Goal: Use online tool/utility: Utilize a website feature to perform a specific function

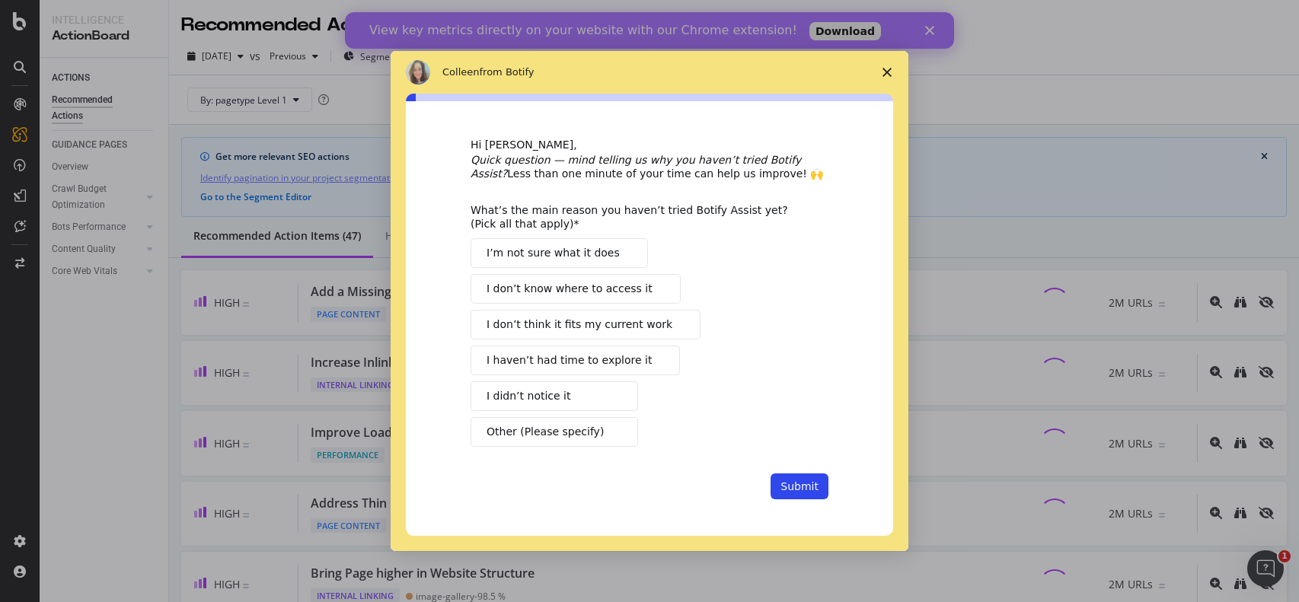
click at [566, 262] on button "I’m not sure what it does" at bounding box center [558, 253] width 177 height 30
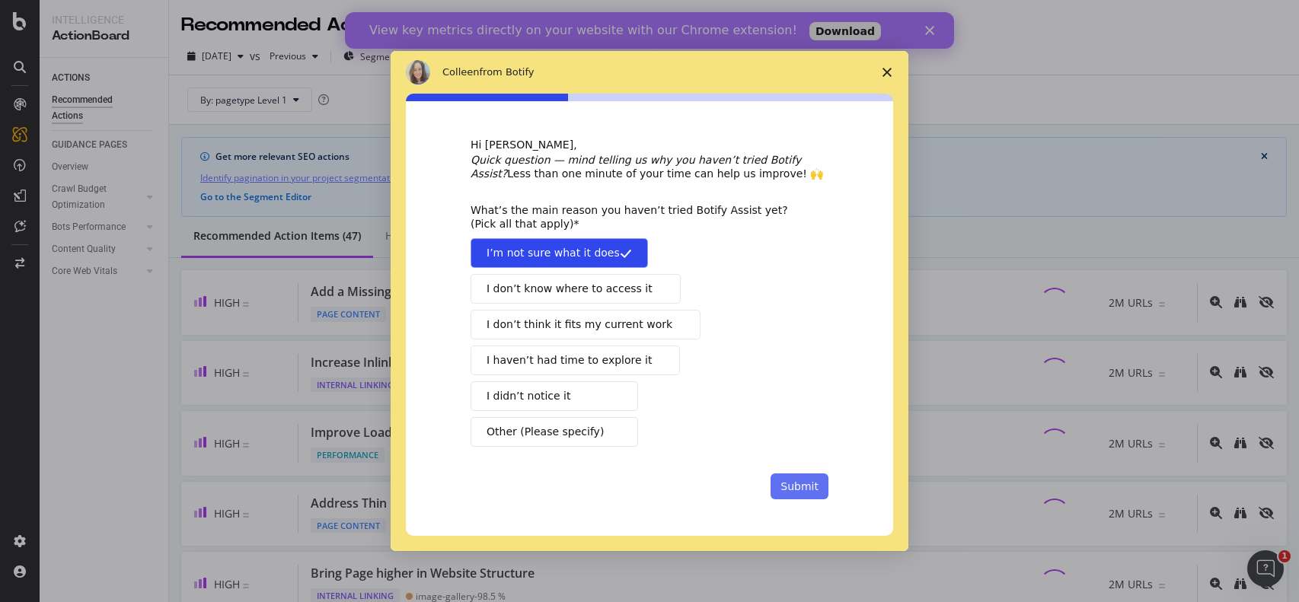
click at [819, 483] on button "Submit" at bounding box center [799, 486] width 58 height 26
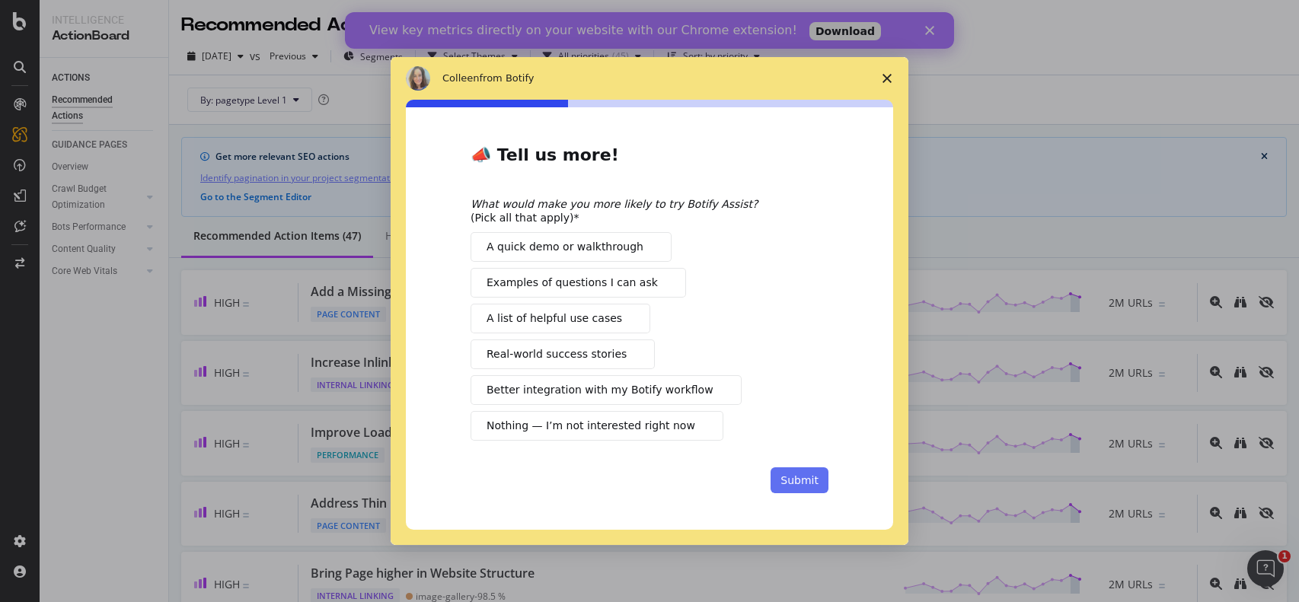
click at [811, 485] on button "Submit" at bounding box center [799, 480] width 58 height 26
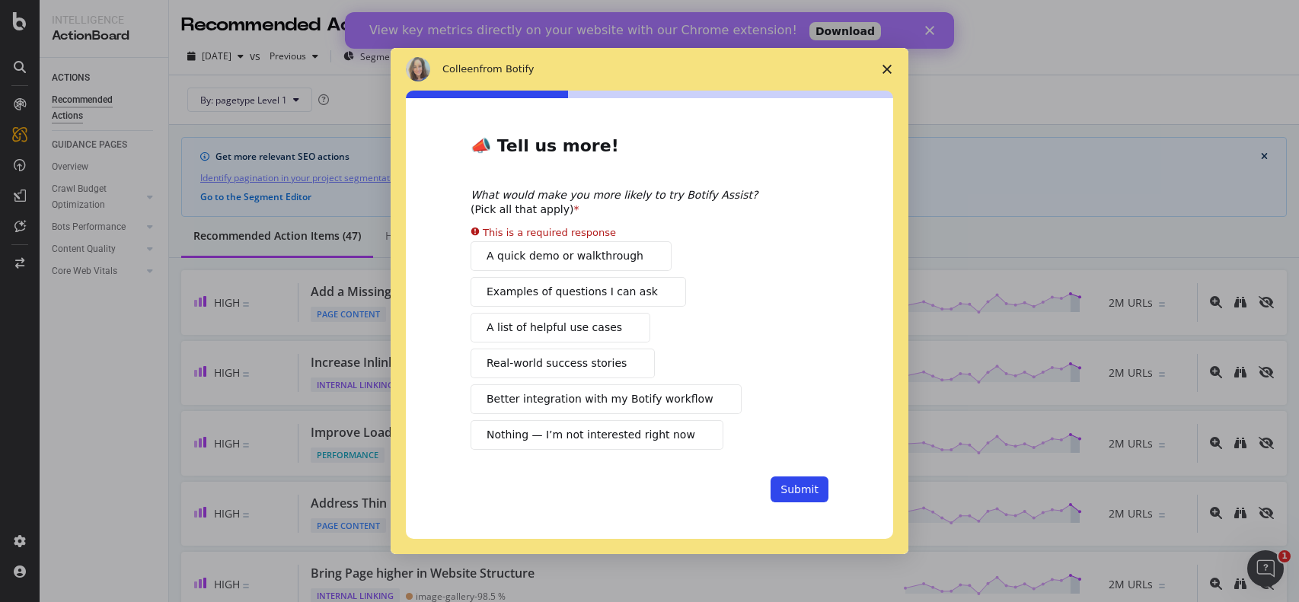
click at [590, 246] on button "A quick demo or walkthrough" at bounding box center [570, 256] width 201 height 30
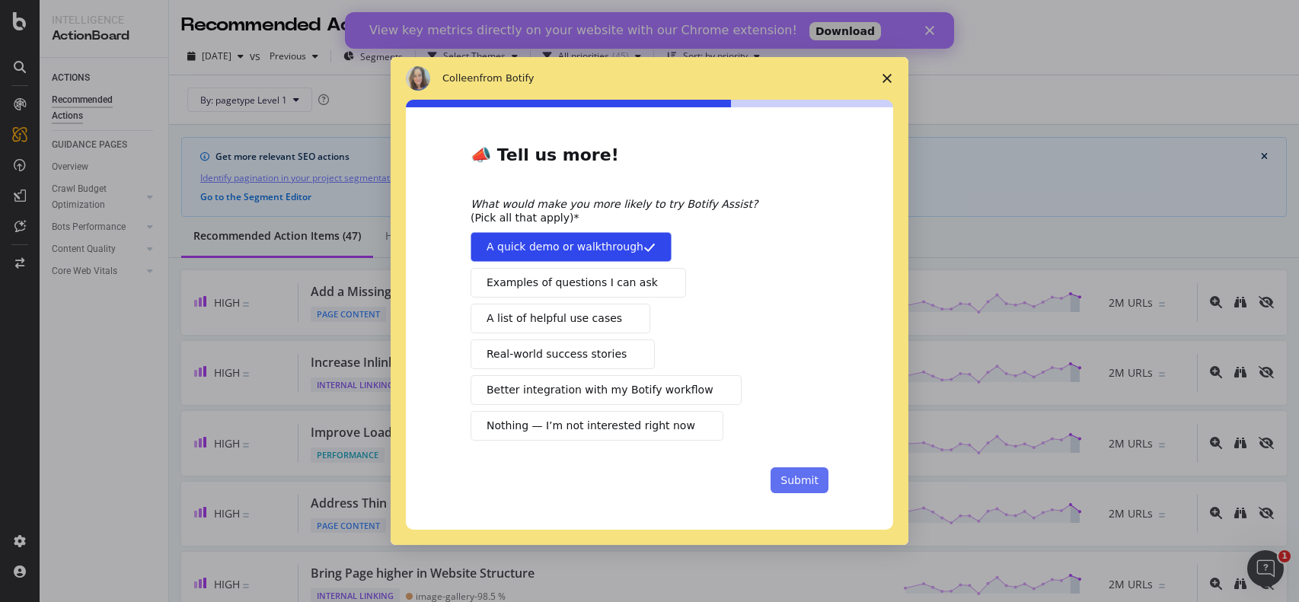
click at [810, 489] on button "Submit" at bounding box center [799, 480] width 58 height 26
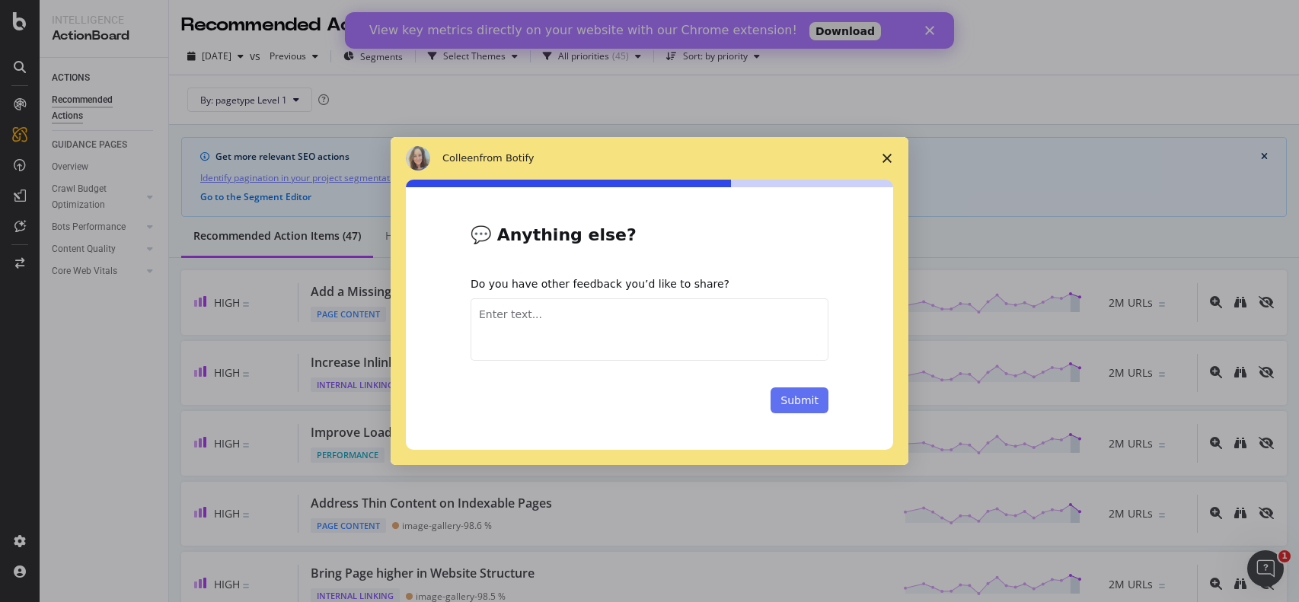
click at [788, 400] on button "Submit" at bounding box center [799, 400] width 58 height 26
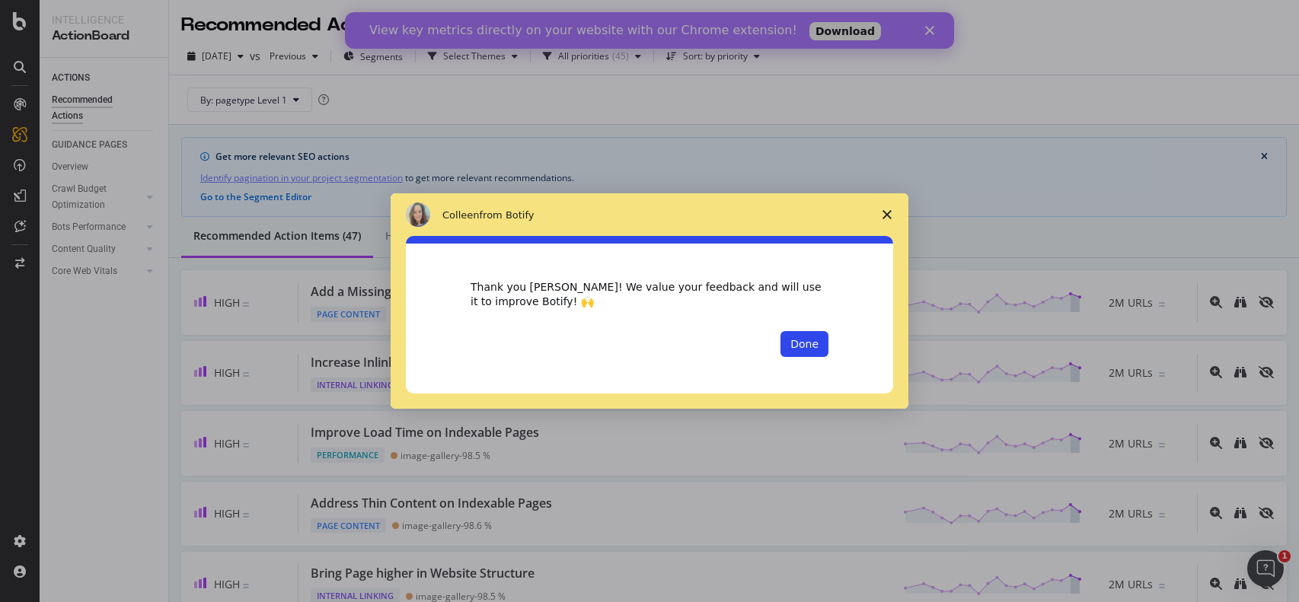
click at [878, 209] on span "Close survey" at bounding box center [887, 214] width 43 height 43
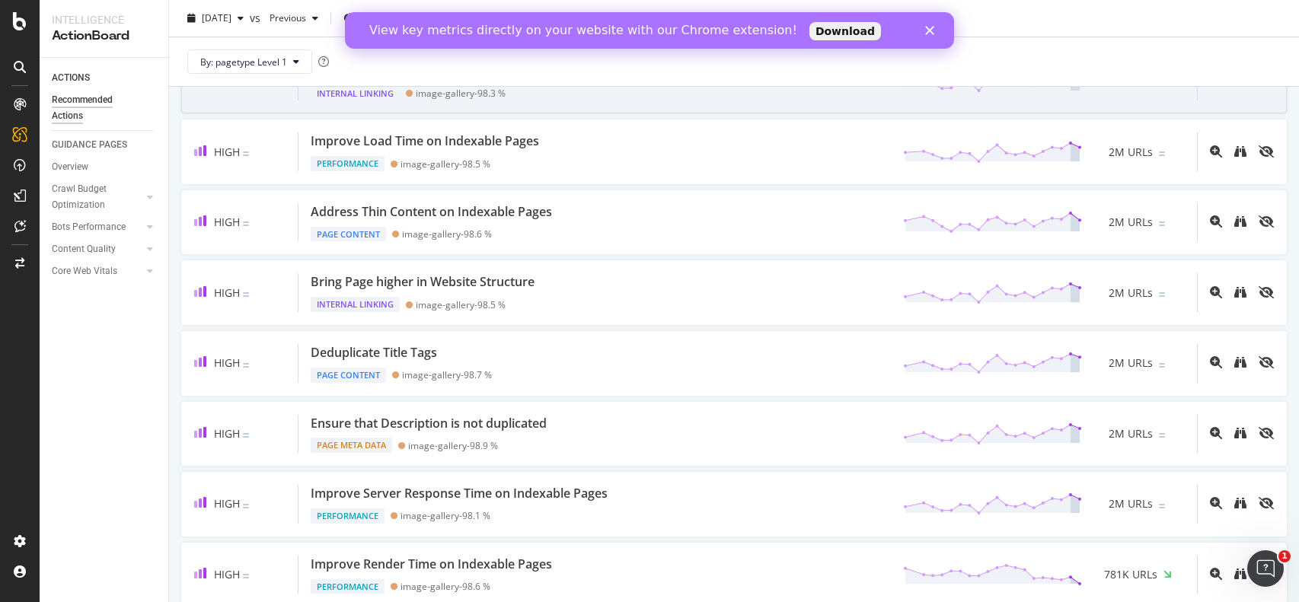
scroll to position [294, 0]
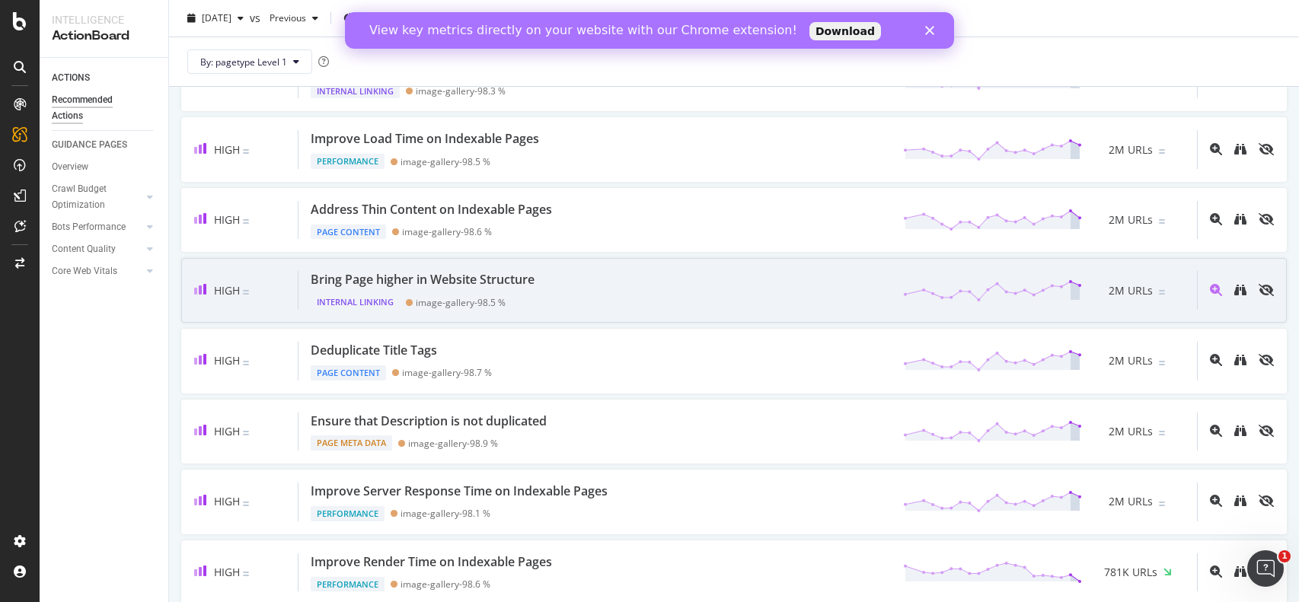
click at [719, 282] on div "Bring Page higher in Website Structure Internal Linking image-gallery - 98.5 % …" at bounding box center [747, 290] width 898 height 39
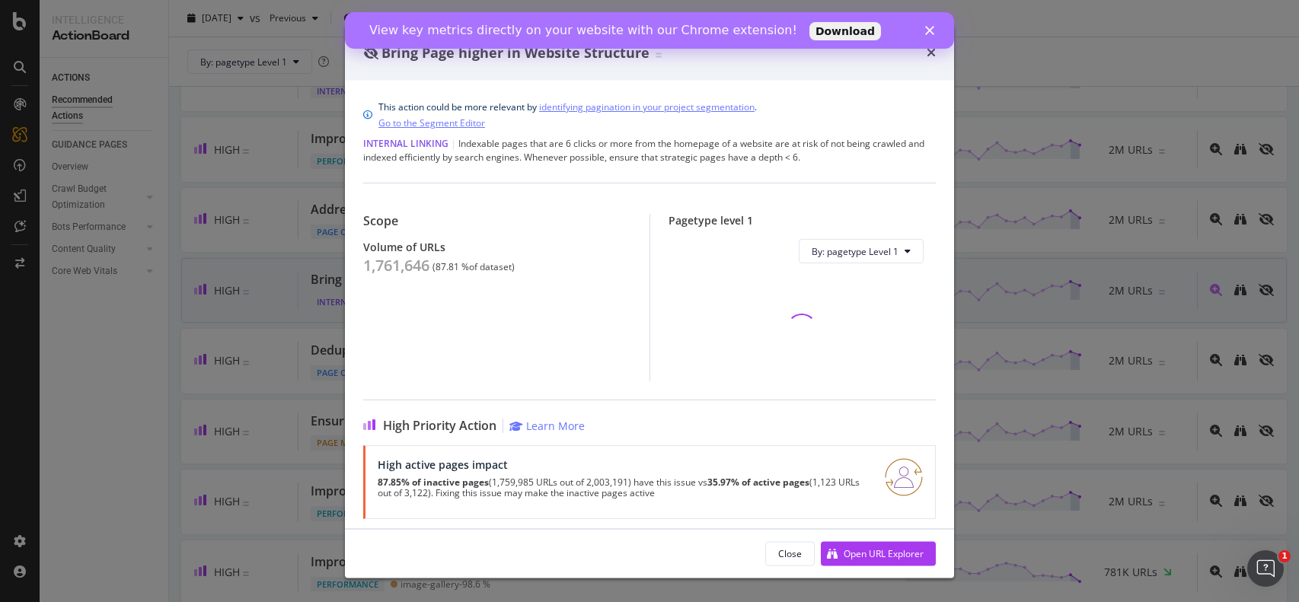
scroll to position [8, 0]
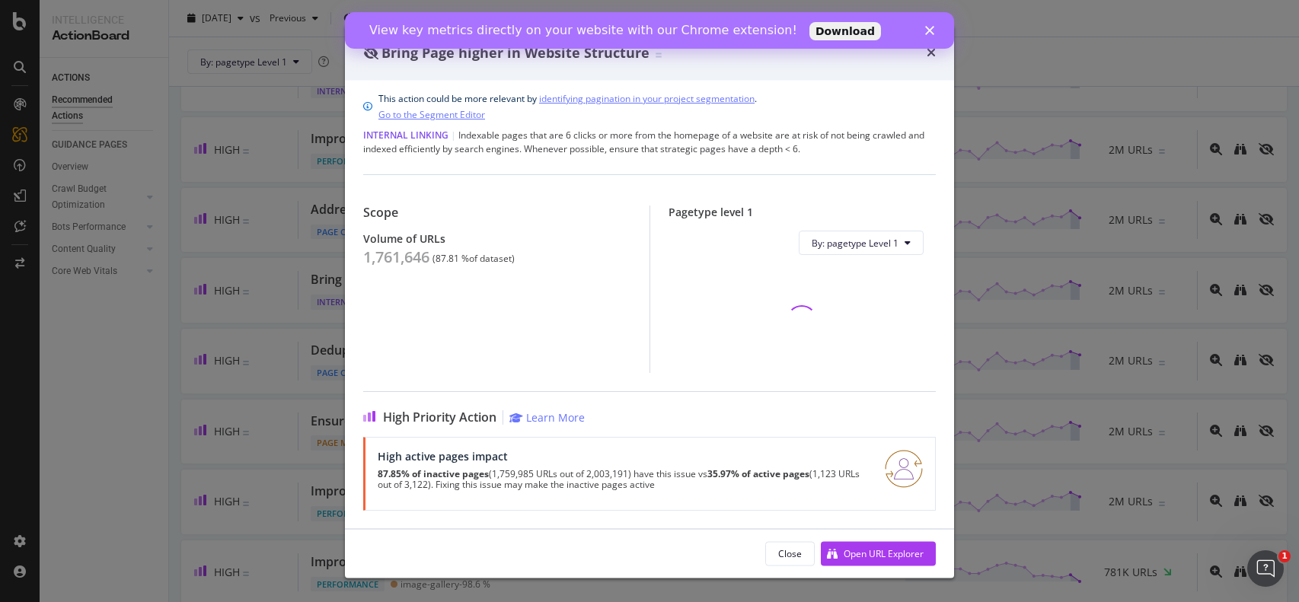
click at [1044, 238] on div "Bring Page higher in Website Structure This action could be more relevant by id…" at bounding box center [649, 301] width 1299 height 602
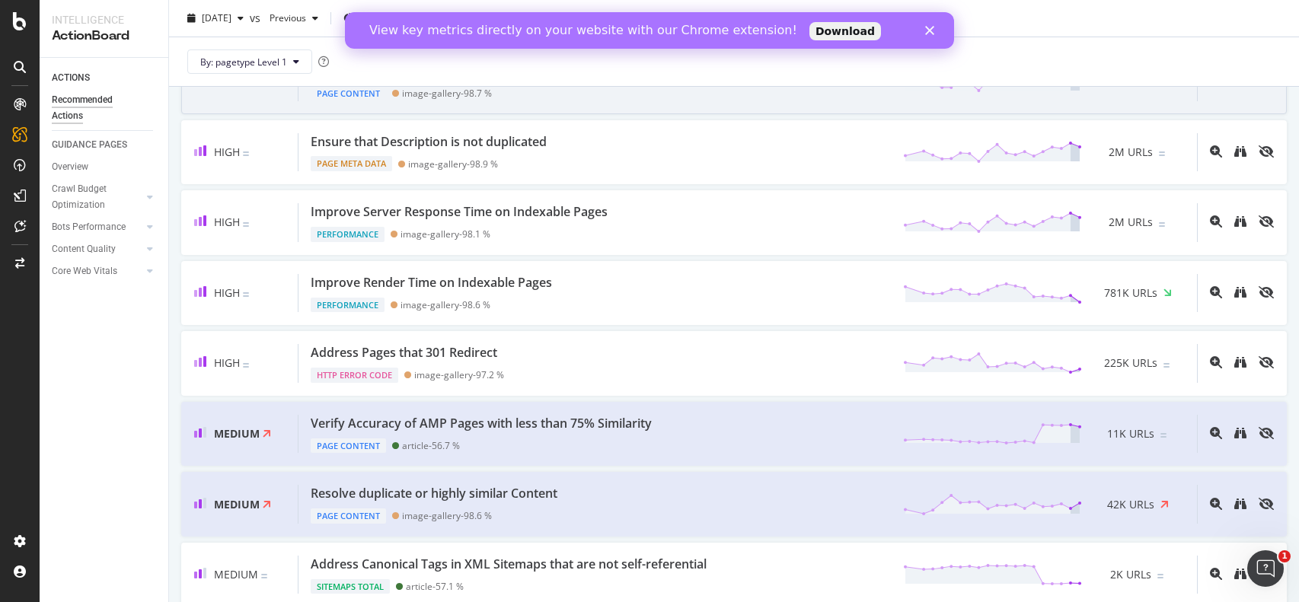
scroll to position [572, 0]
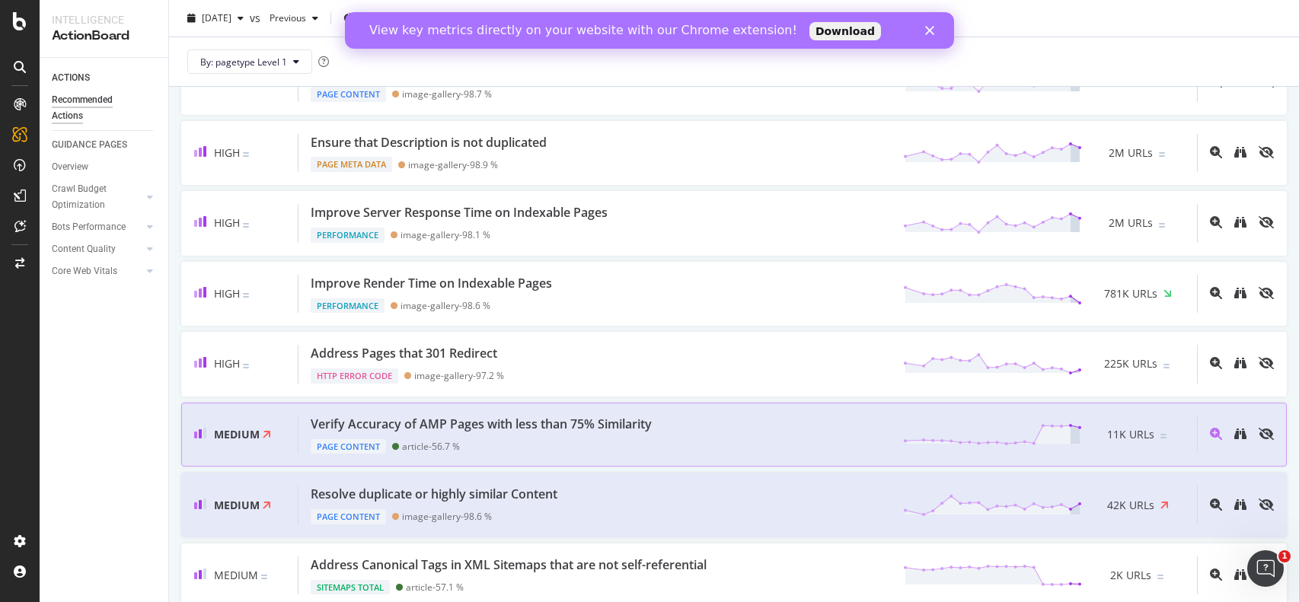
click at [628, 440] on div "Page Content article - 56.7 %" at bounding box center [484, 443] width 347 height 21
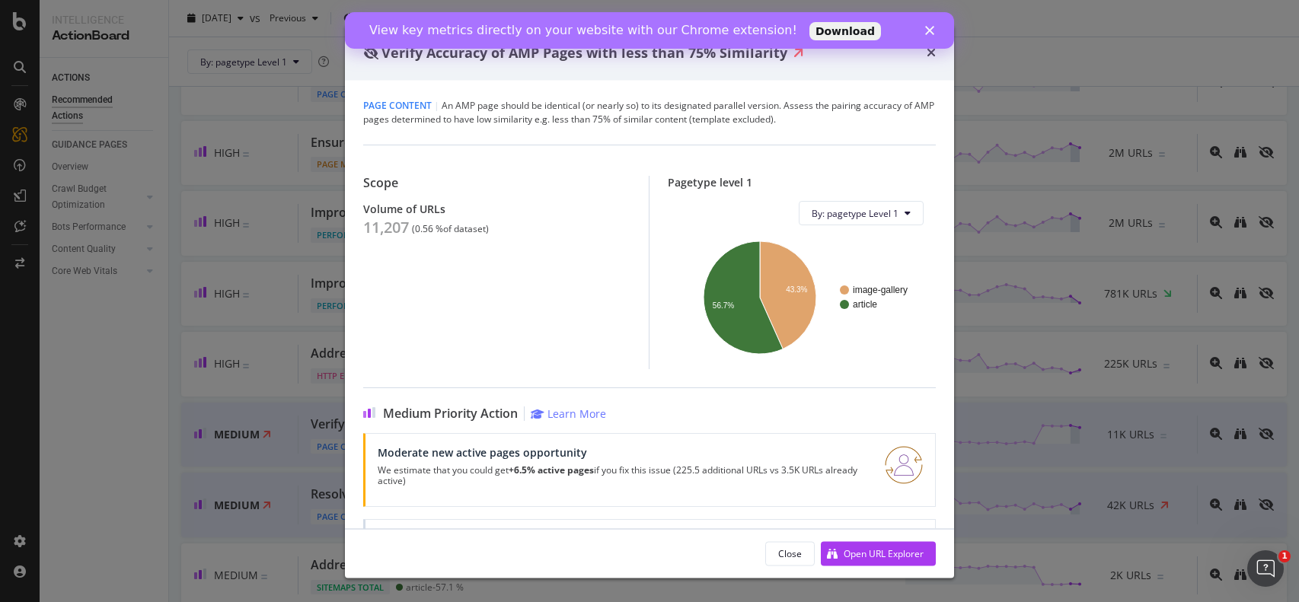
scroll to position [81, 0]
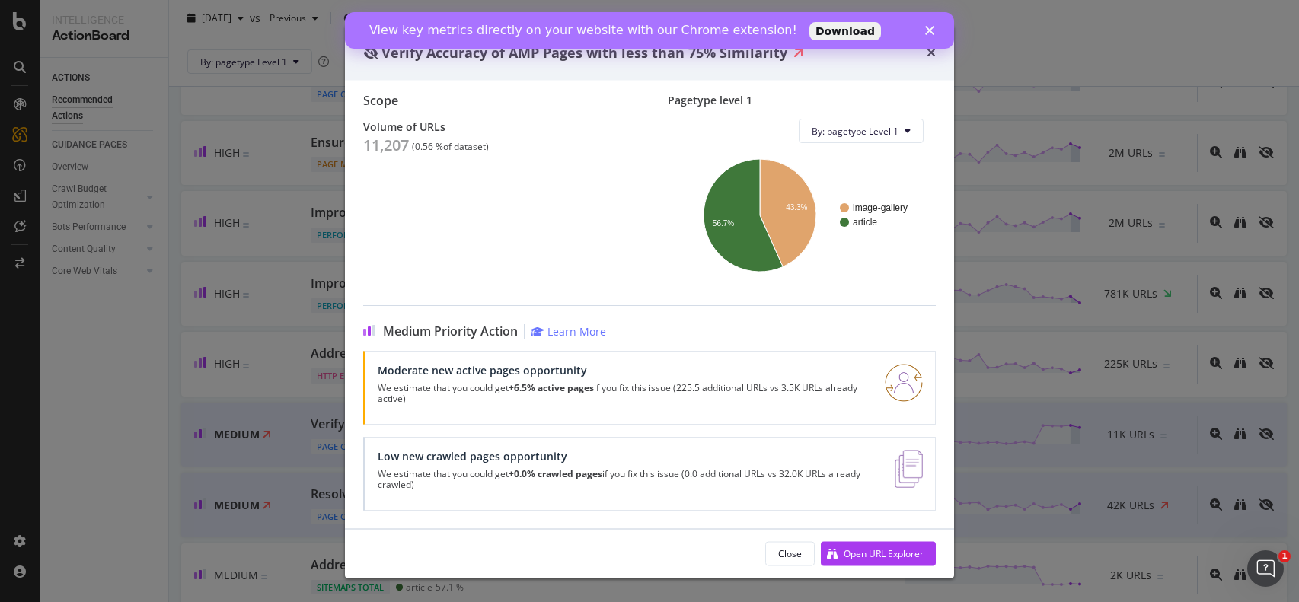
click at [946, 342] on div "Page Content | An AMP page should be identical (or nearly so) to its designated…" at bounding box center [649, 305] width 609 height 448
click at [966, 346] on div "Verify Accuracy of AMP Pages with less than 75% Similarity Page Content | An AM…" at bounding box center [649, 301] width 1299 height 602
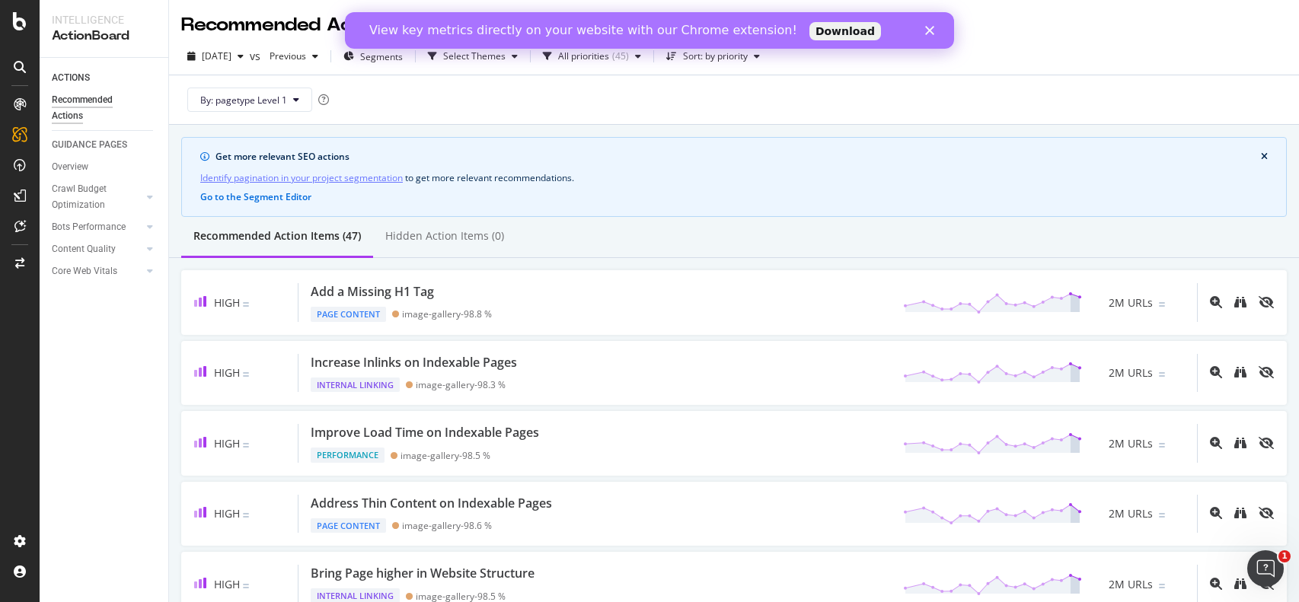
click at [929, 32] on icon "Close" at bounding box center [929, 30] width 9 height 9
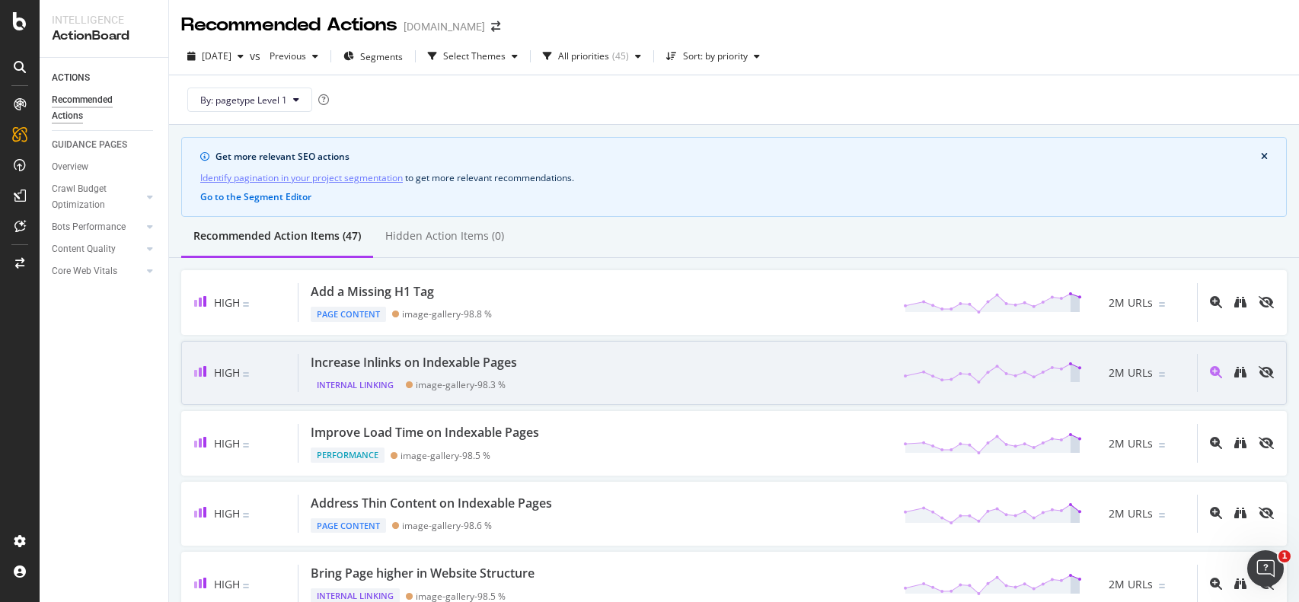
click at [632, 359] on div "Increase Inlinks on Indexable Pages Internal Linking image-gallery - 98.3 % 2M …" at bounding box center [747, 373] width 898 height 39
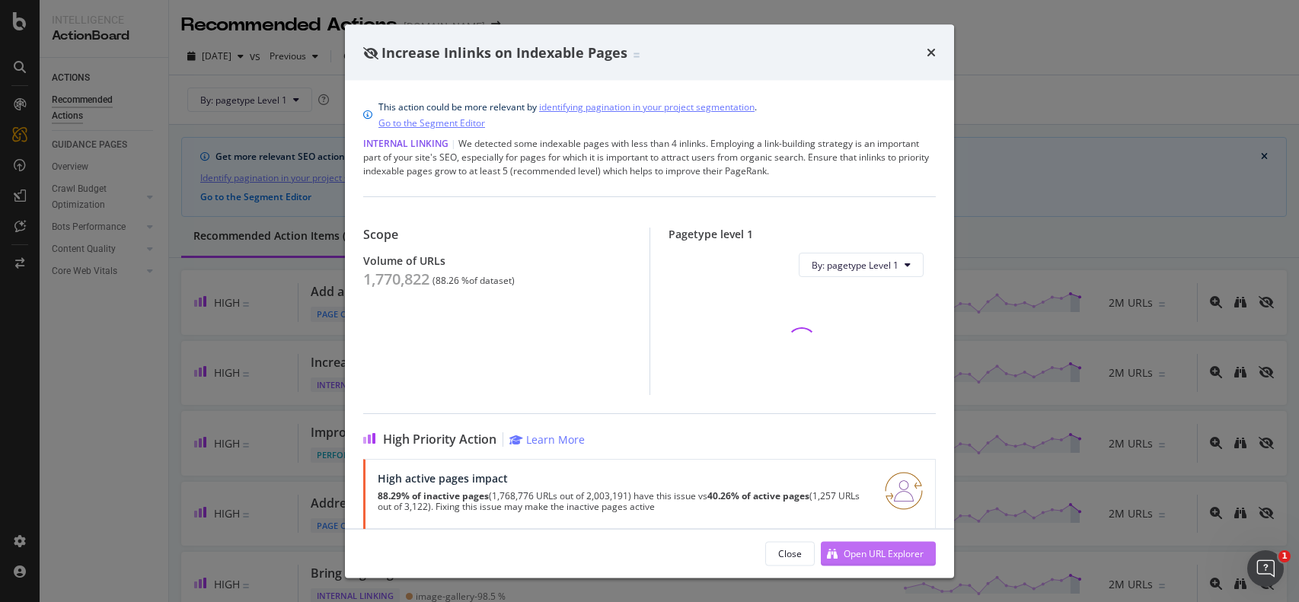
click at [840, 544] on div "Open URL Explorer" at bounding box center [872, 553] width 103 height 23
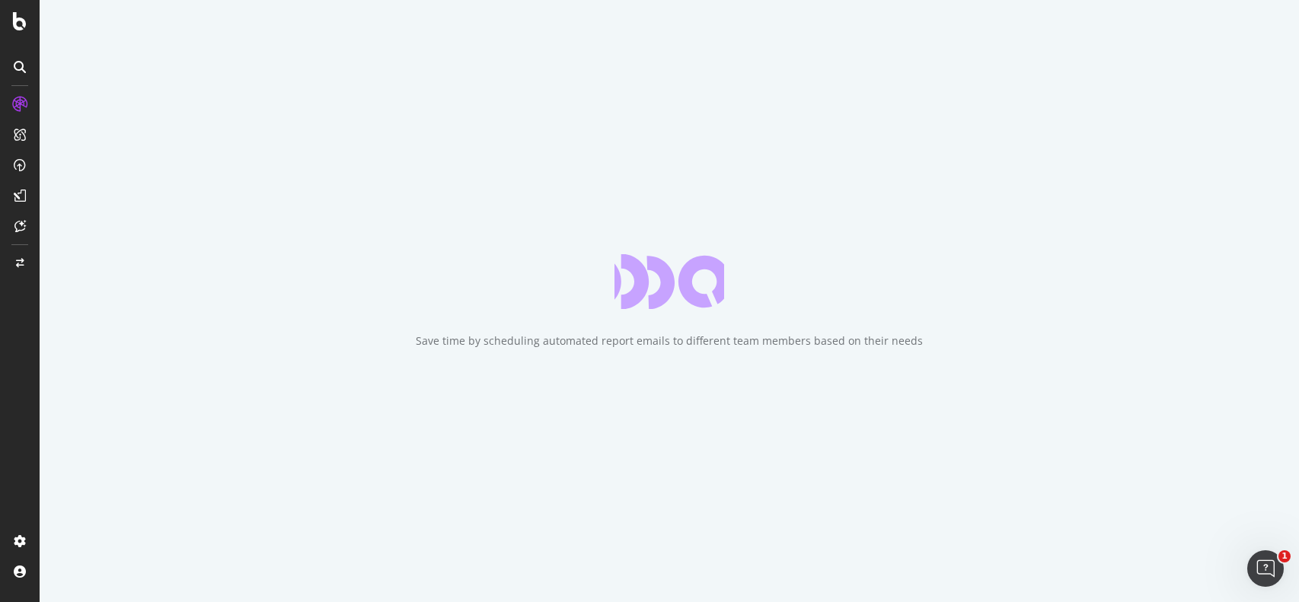
click at [524, 340] on div "Save time by scheduling automated report emails to different team members based…" at bounding box center [669, 340] width 507 height 15
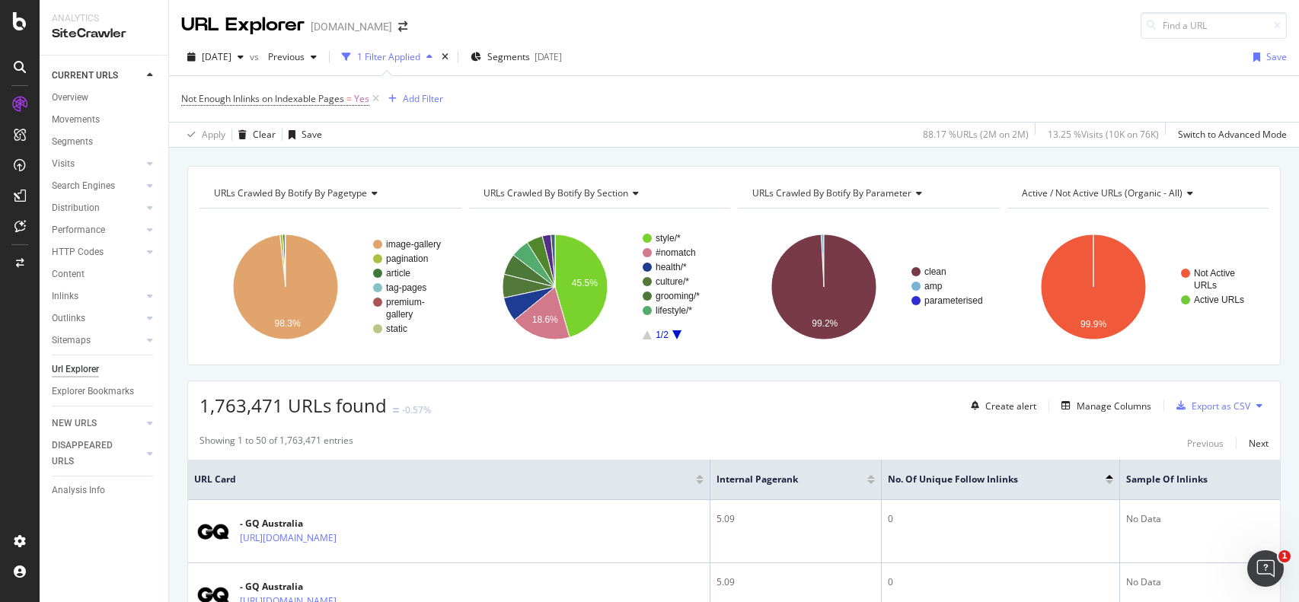
click at [438, 62] on div "1 Filter Applied" at bounding box center [387, 57] width 103 height 23
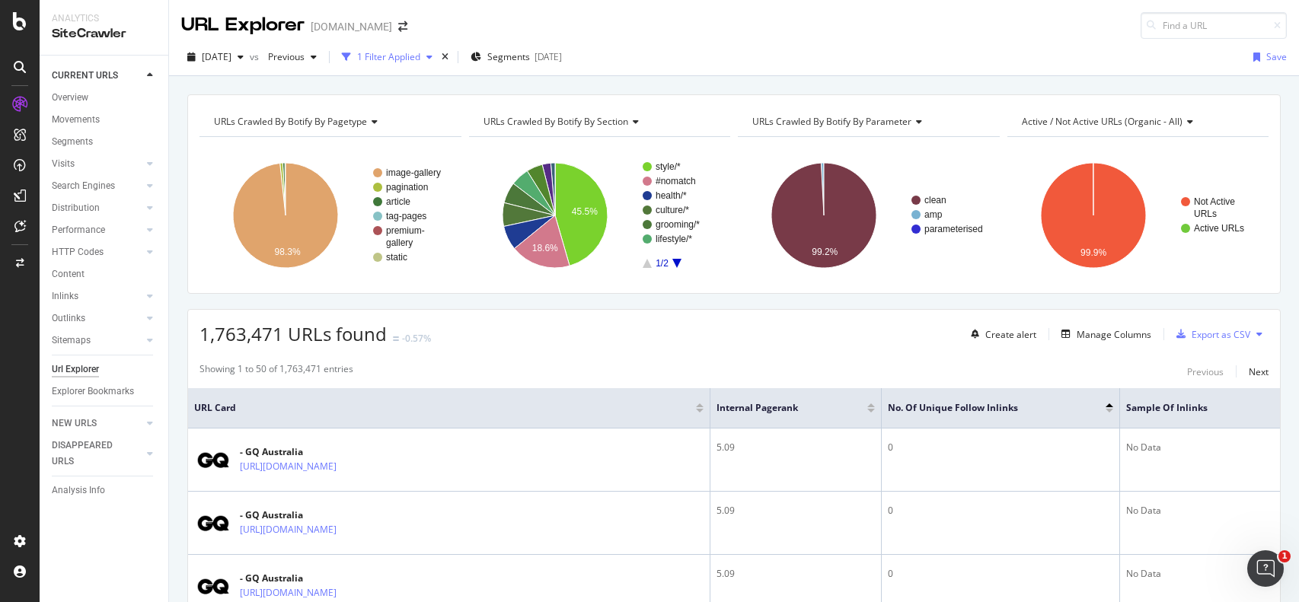
click at [438, 62] on div "1 Filter Applied" at bounding box center [387, 57] width 103 height 23
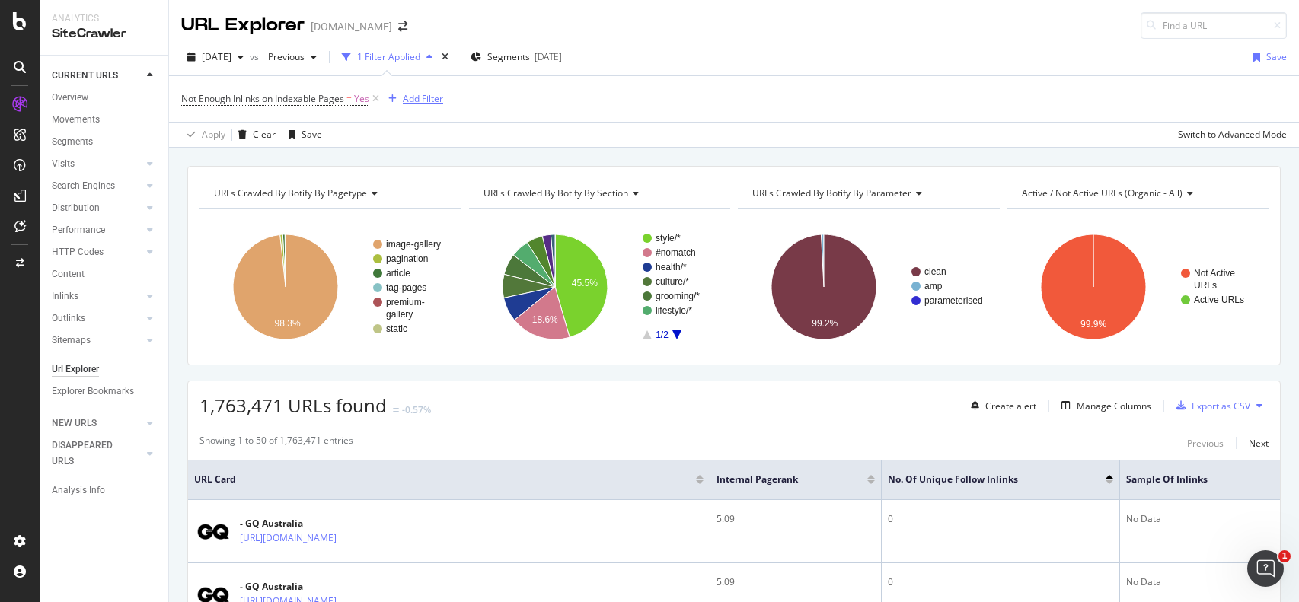
click at [419, 95] on div "Add Filter" at bounding box center [423, 98] width 40 height 13
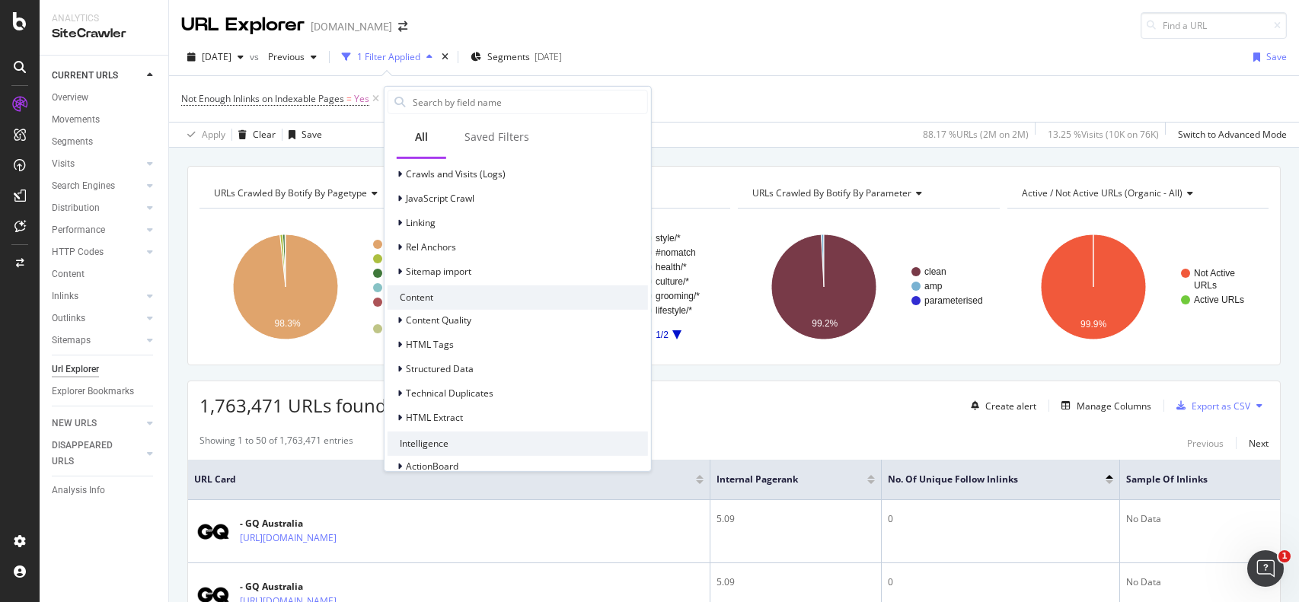
scroll to position [386, 0]
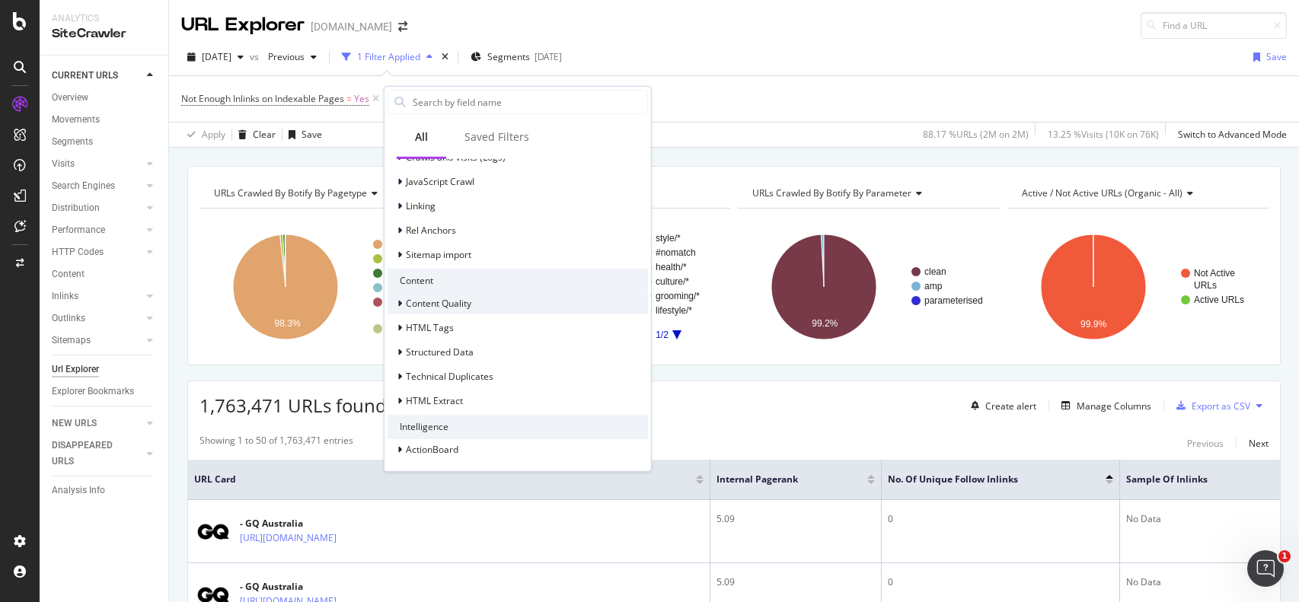
click at [477, 296] on div "Content Quality" at bounding box center [517, 302] width 260 height 21
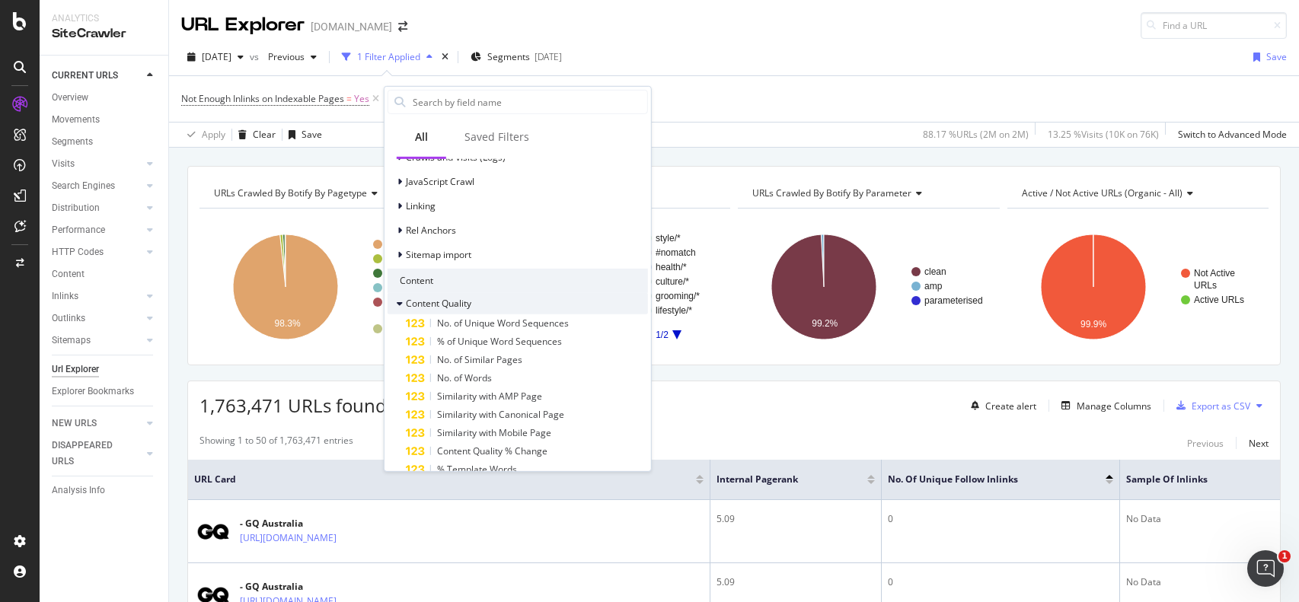
click at [477, 296] on div "Content Quality" at bounding box center [517, 302] width 260 height 21
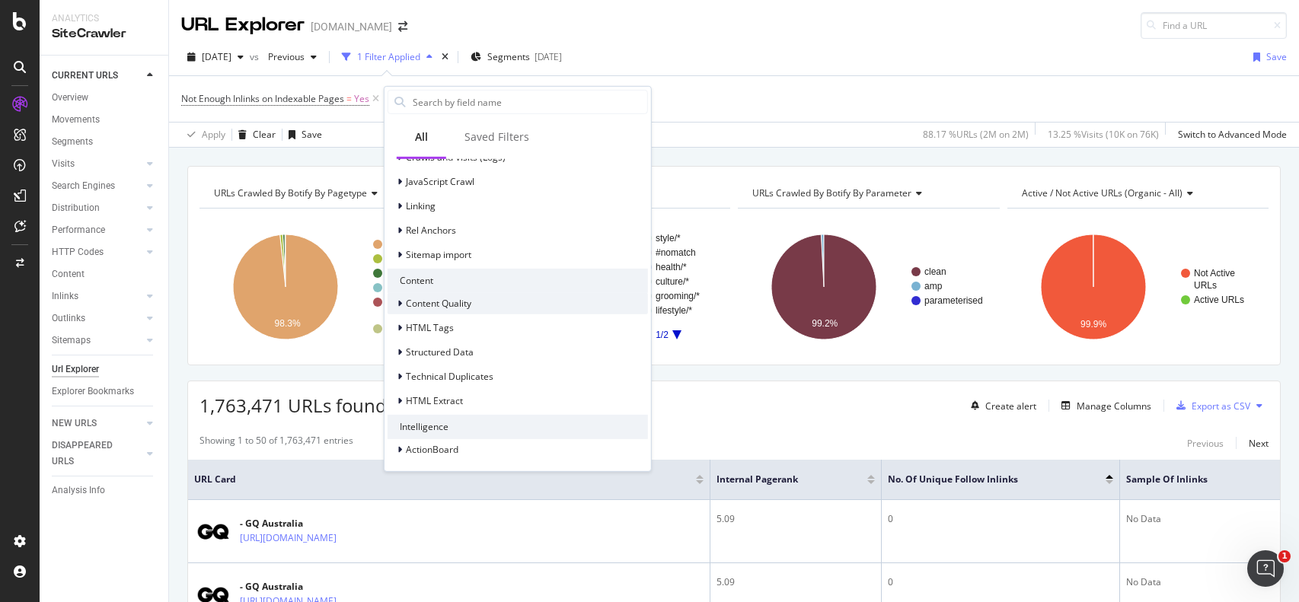
scroll to position [0, 0]
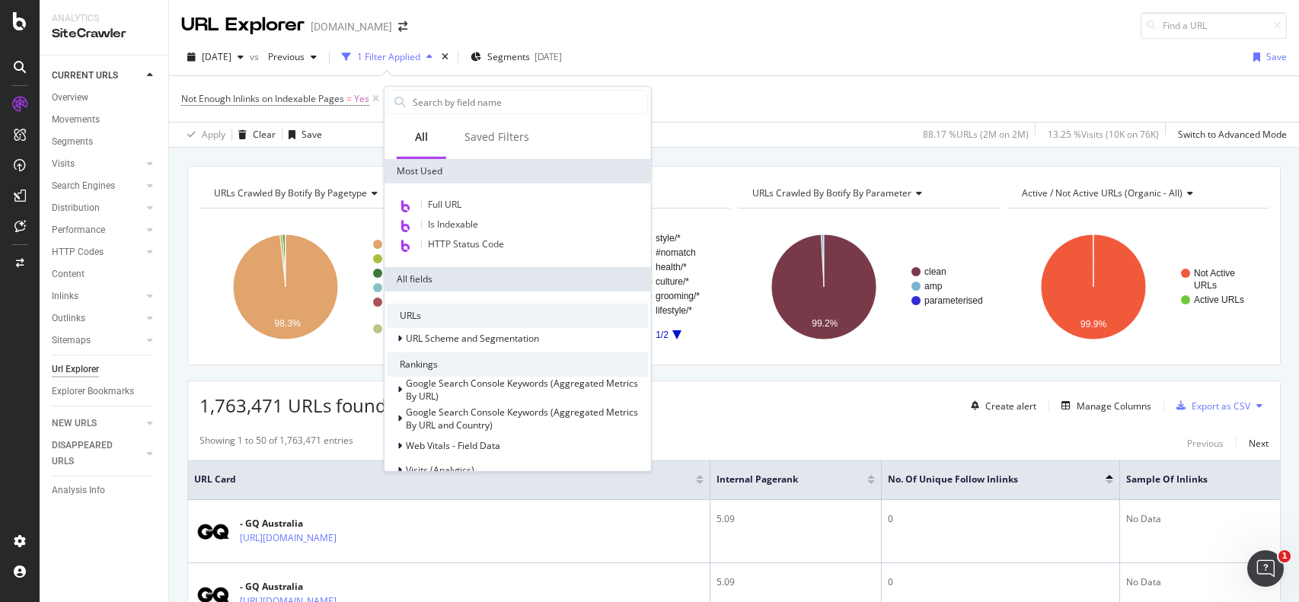
click at [695, 149] on div "URLs Crawled By Botify By pagetype Chart (by Value) Table Expand Export as CSV …" at bounding box center [734, 166] width 1130 height 37
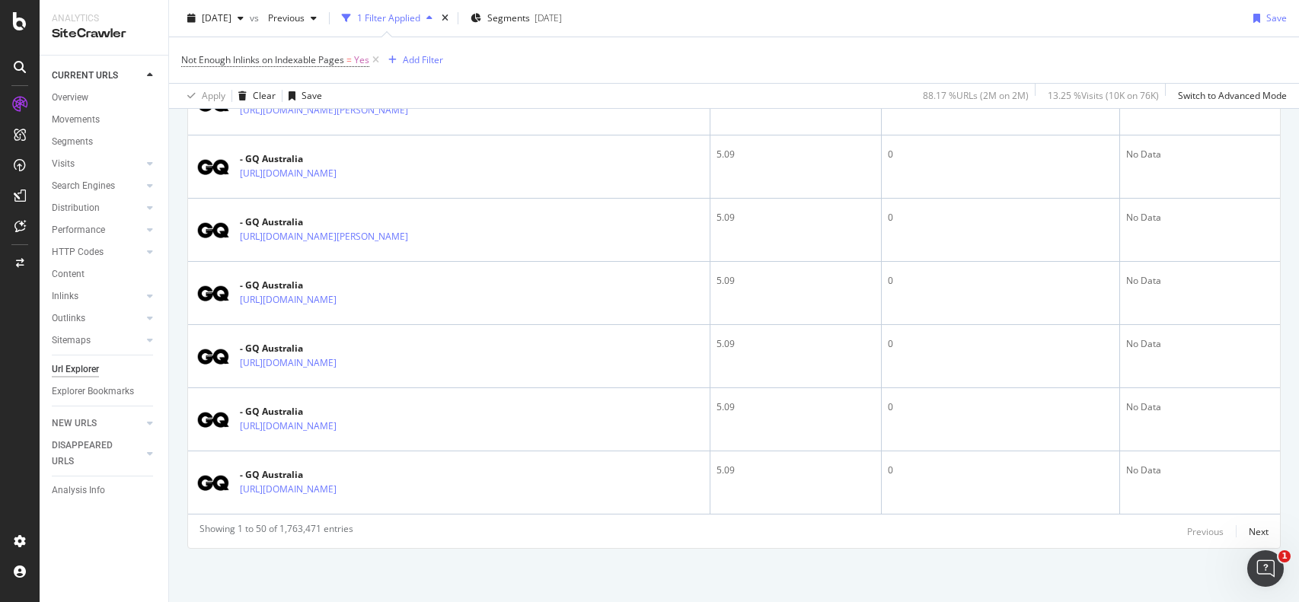
scroll to position [4662, 0]
click at [1247, 527] on div "Previous Next" at bounding box center [1227, 531] width 81 height 18
click at [1254, 533] on div "Next" at bounding box center [1258, 531] width 20 height 13
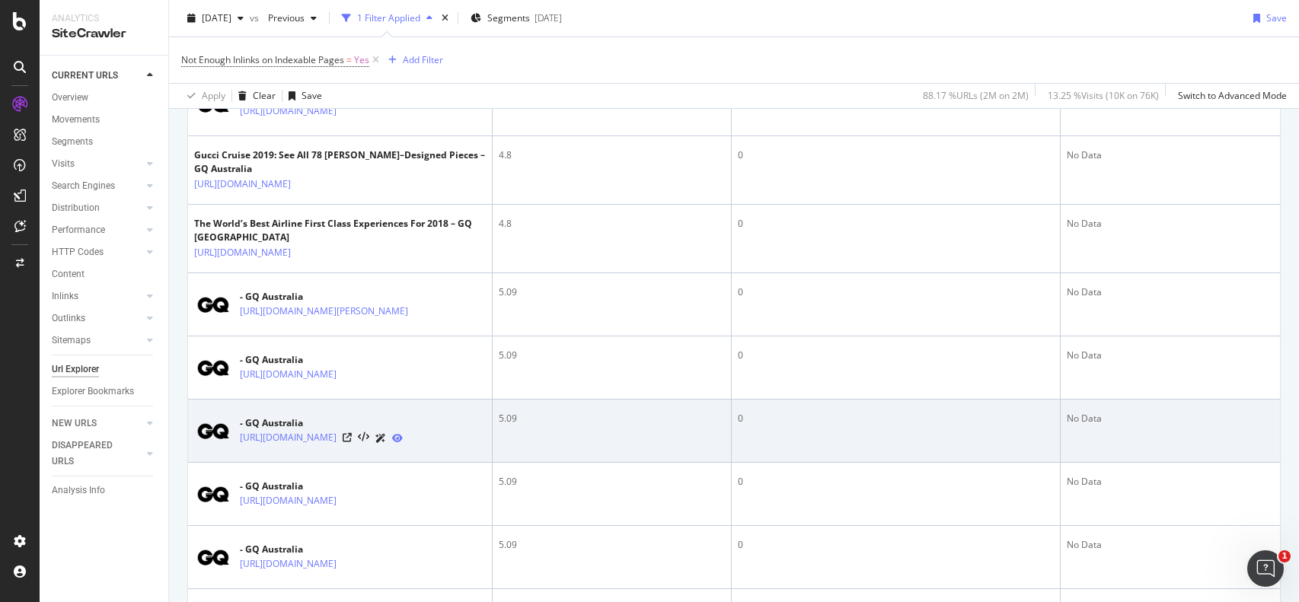
scroll to position [0, 0]
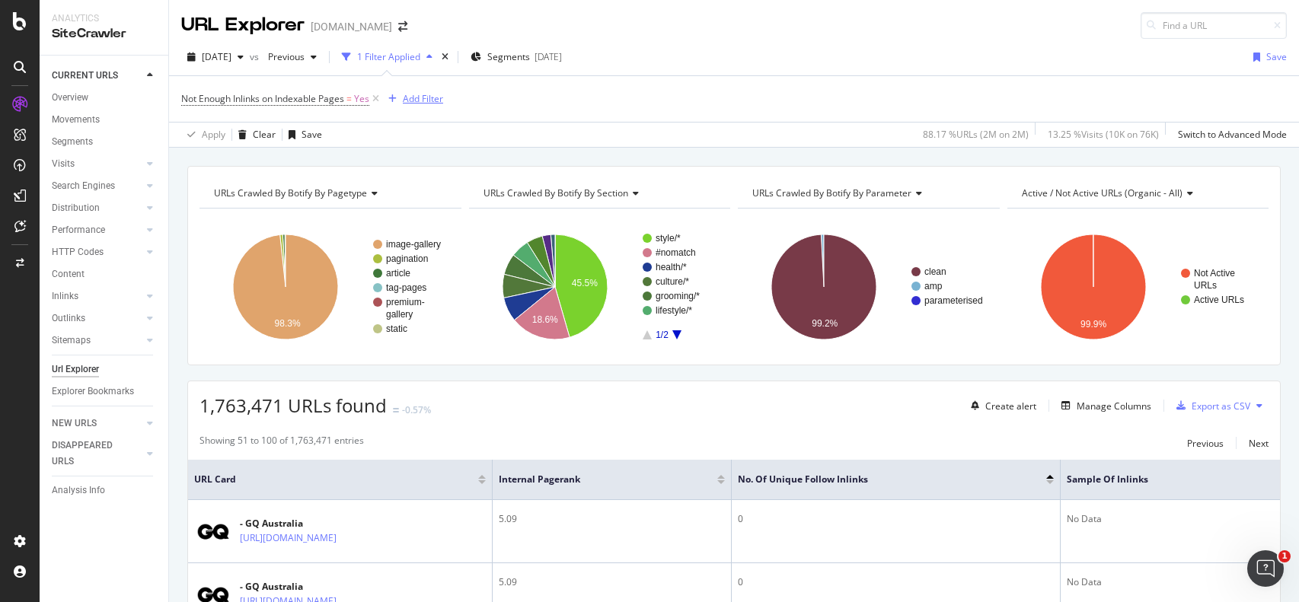
click at [415, 92] on div "Add Filter" at bounding box center [423, 98] width 40 height 13
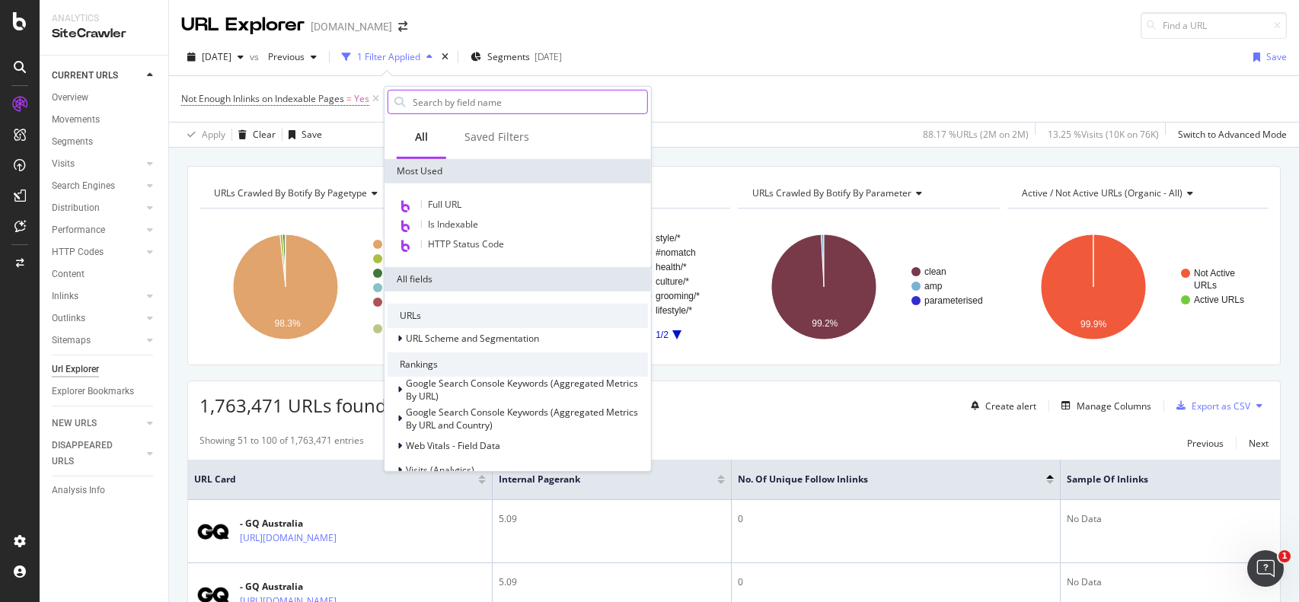
click at [418, 94] on input "text" at bounding box center [529, 102] width 236 height 23
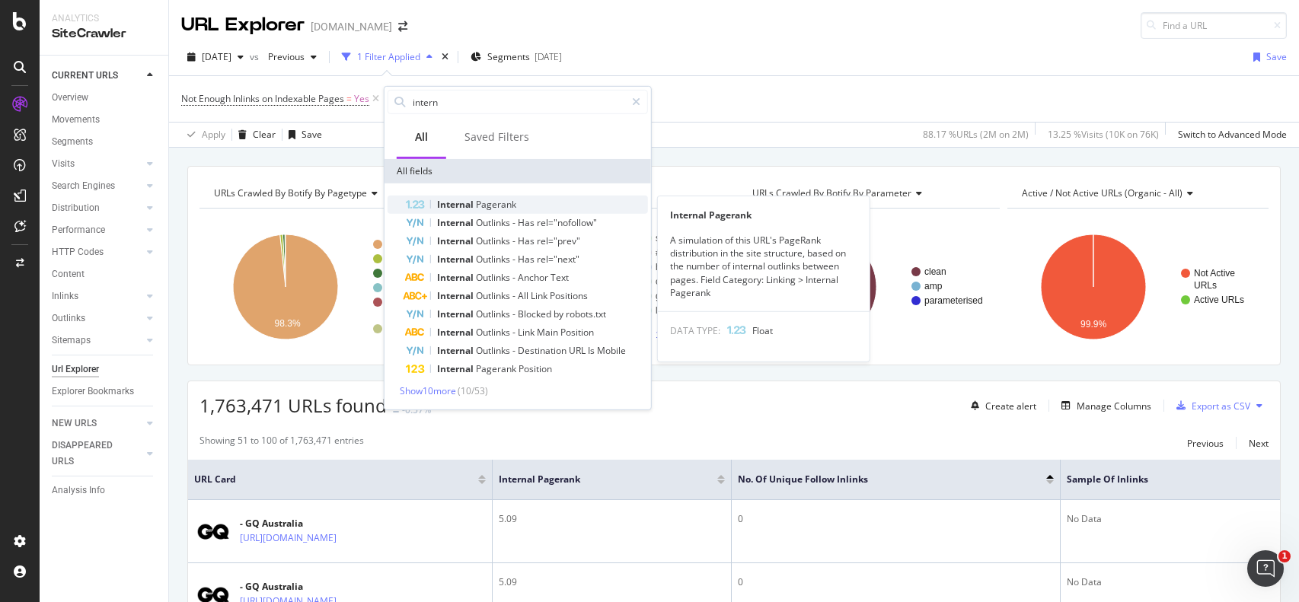
type input "intern"
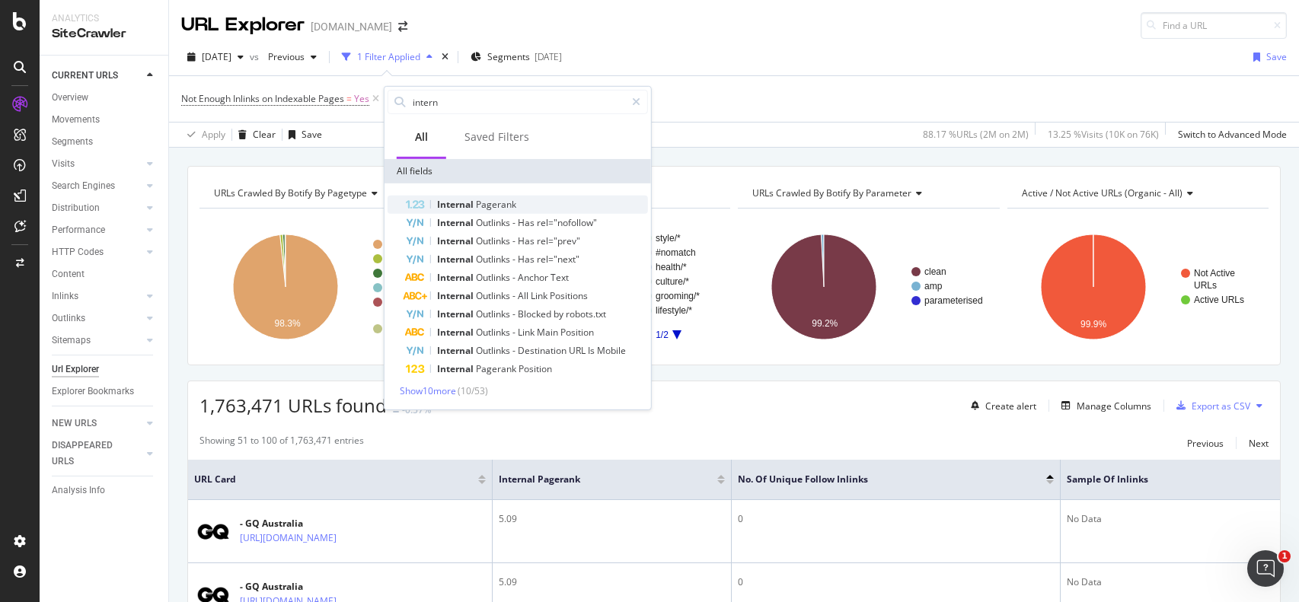
click at [430, 208] on div "Internal Pagerank" at bounding box center [527, 205] width 242 height 18
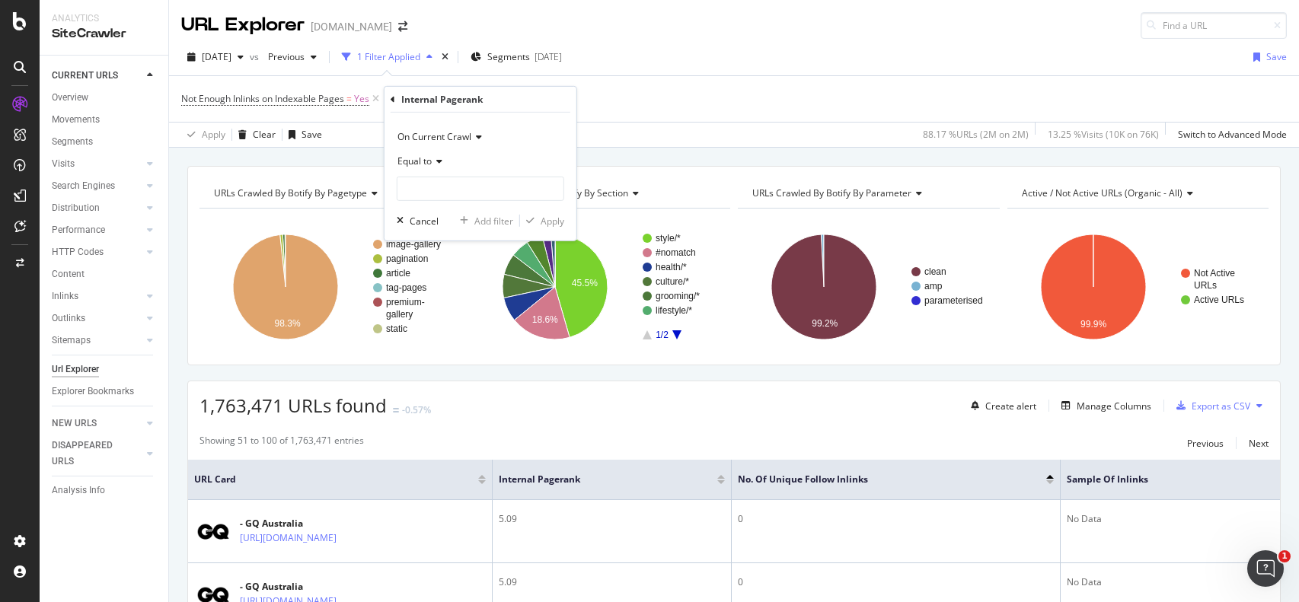
click at [429, 164] on span "Equal to" at bounding box center [414, 161] width 34 height 13
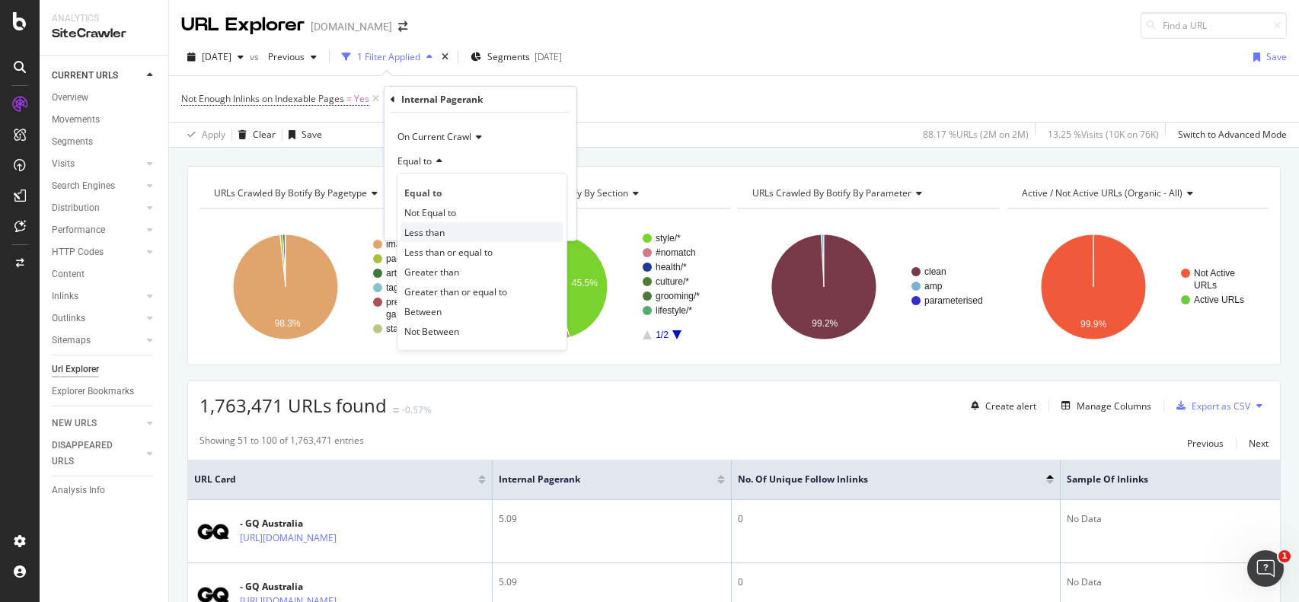
click at [461, 226] on div "Less than" at bounding box center [481, 232] width 163 height 20
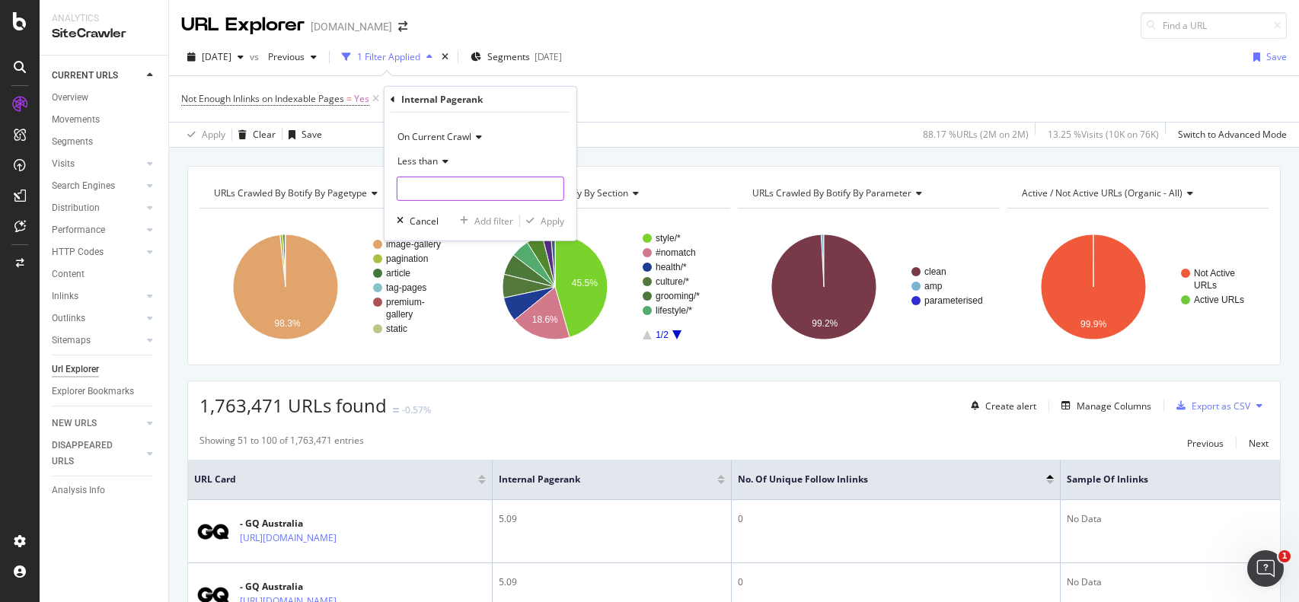
click at [451, 197] on input "number" at bounding box center [480, 189] width 167 height 24
type input "3"
click at [534, 217] on icon "button" at bounding box center [530, 220] width 8 height 9
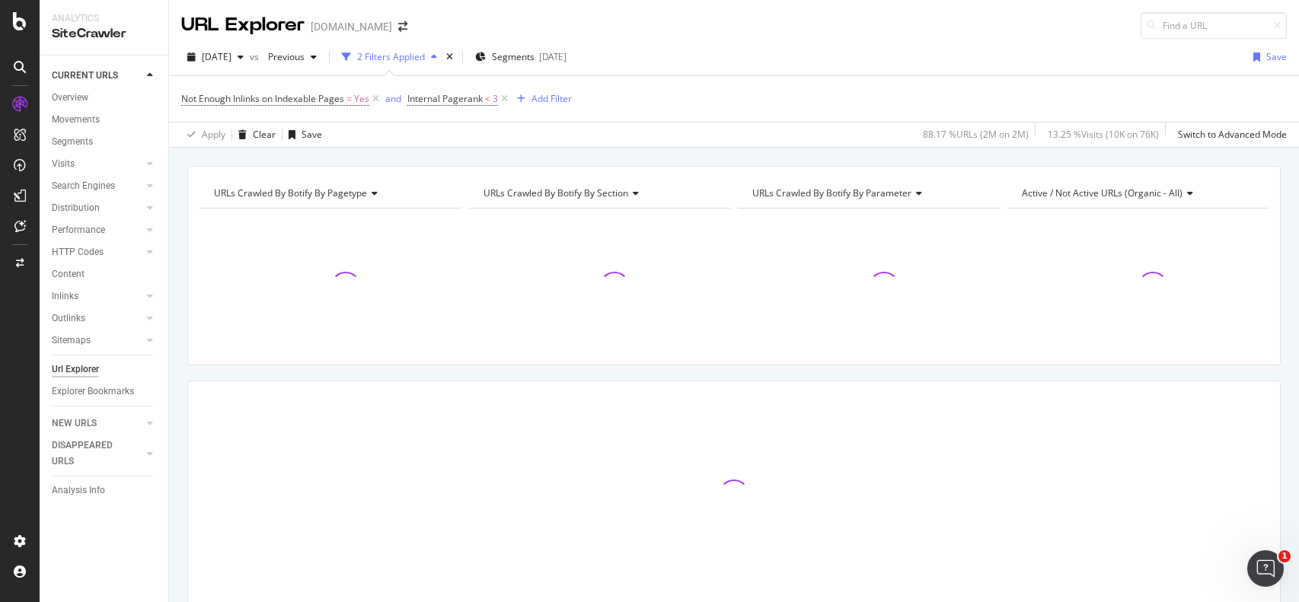
scroll to position [34, 0]
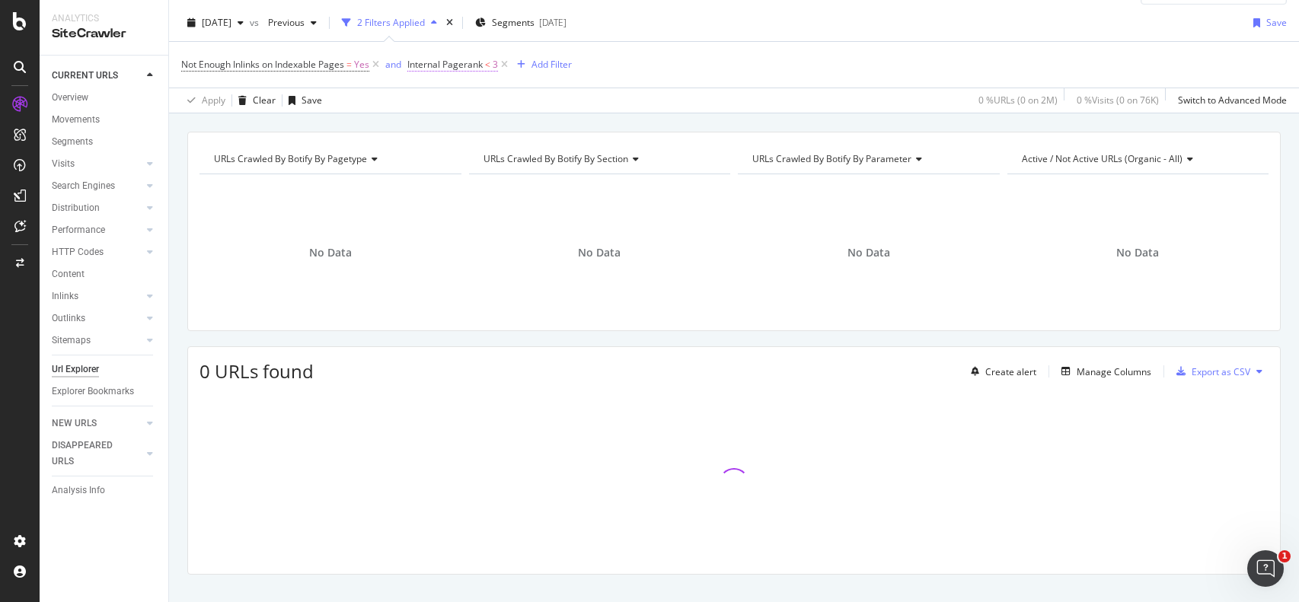
click at [477, 69] on span "Internal Pagerank < 3" at bounding box center [452, 65] width 91 height 14
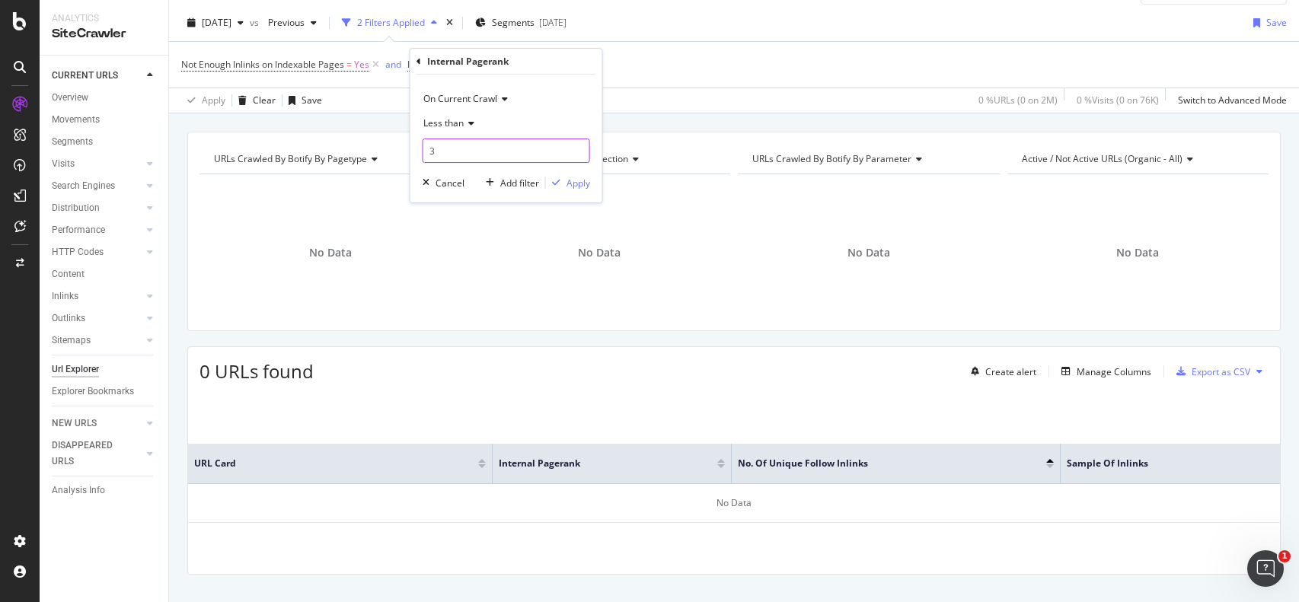
click at [461, 150] on input "3" at bounding box center [505, 151] width 167 height 24
type input "4"
click at [557, 181] on icon "button" at bounding box center [556, 182] width 8 height 9
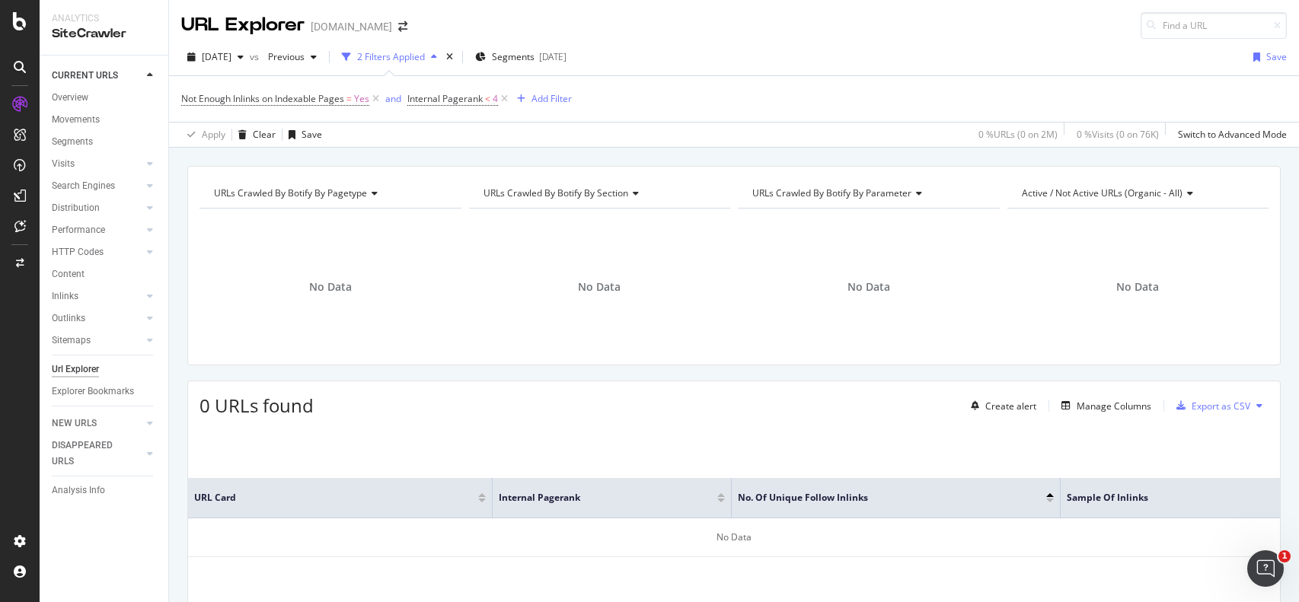
click at [419, 56] on div "2 Filters Applied" at bounding box center [391, 56] width 68 height 13
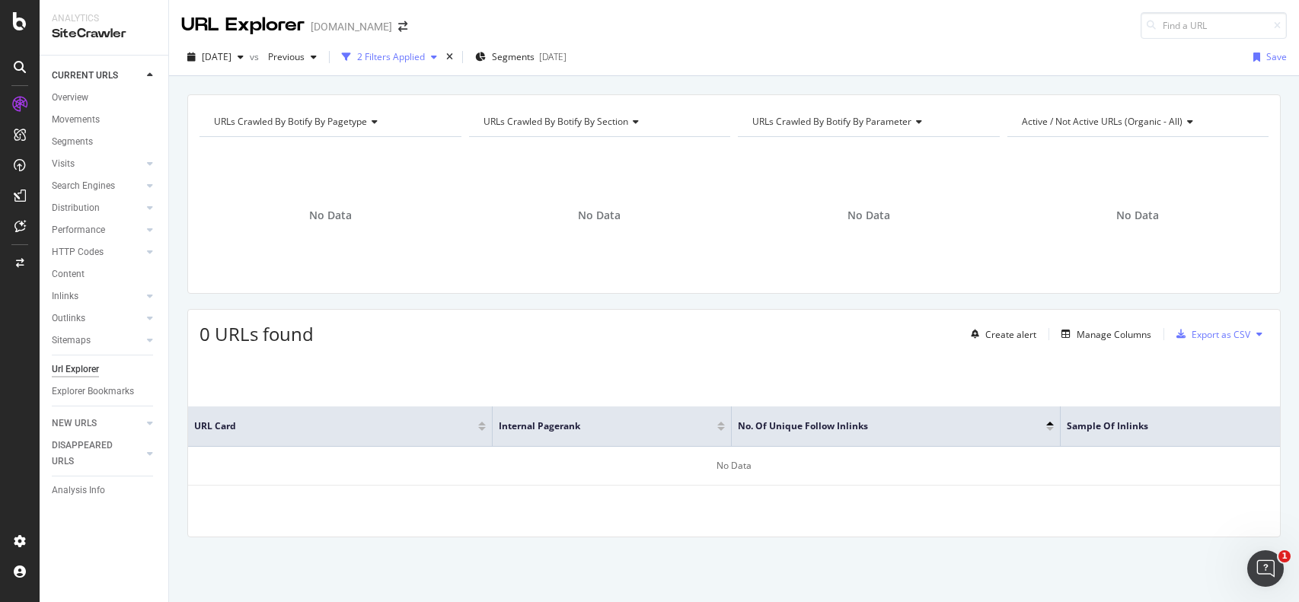
click at [419, 56] on div "2 Filters Applied" at bounding box center [391, 56] width 68 height 13
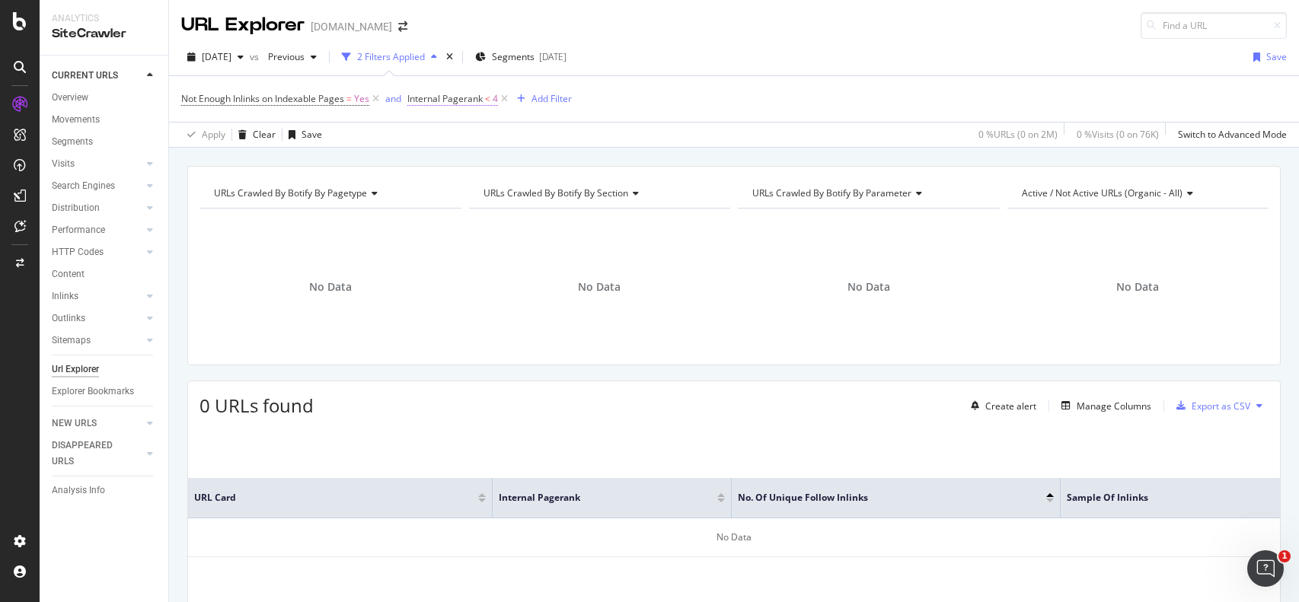
click at [461, 100] on span "Internal Pagerank" at bounding box center [444, 98] width 75 height 13
click at [460, 190] on input "4" at bounding box center [505, 186] width 167 height 24
type input "5"
click at [566, 218] on div "Apply" at bounding box center [578, 217] width 24 height 13
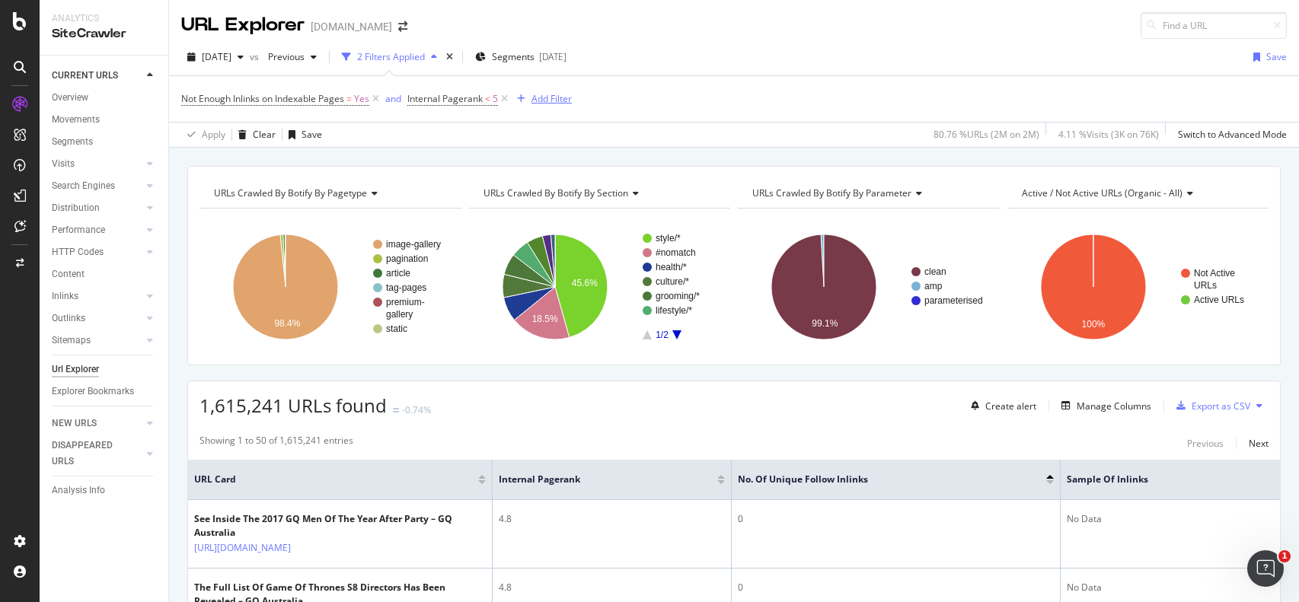
click at [546, 99] on div "Add Filter" at bounding box center [551, 98] width 40 height 13
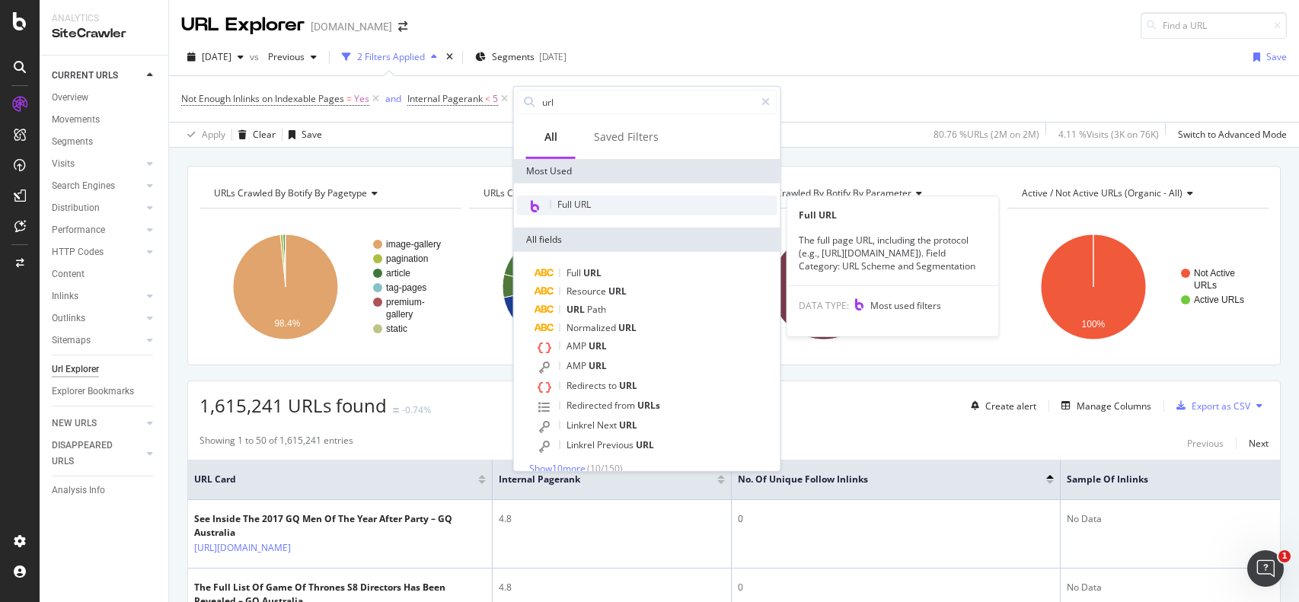
type input "url"
click at [547, 212] on div "Full URL" at bounding box center [647, 206] width 260 height 20
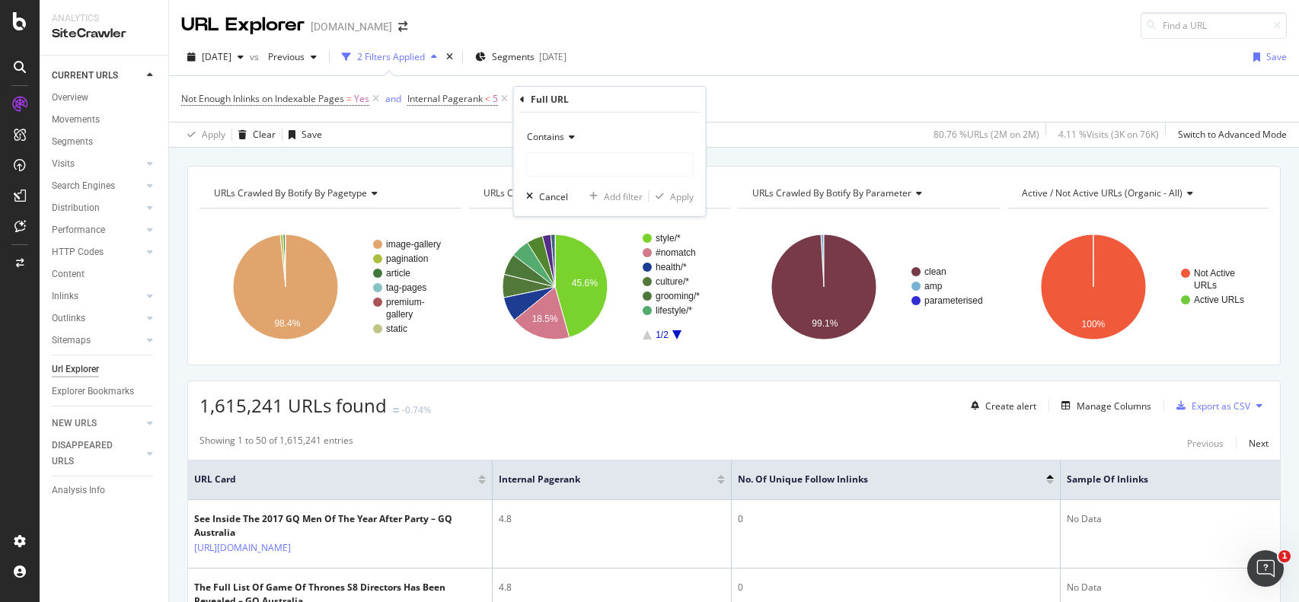
click at [543, 145] on div "Contains" at bounding box center [609, 137] width 167 height 24
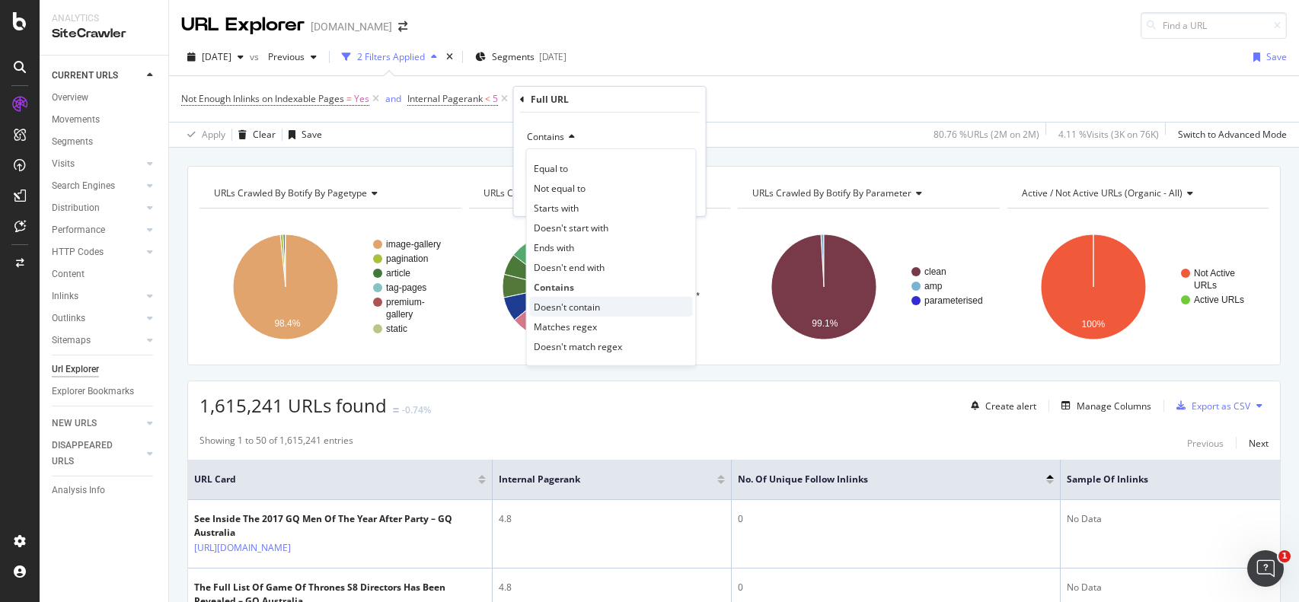
click at [553, 301] on span "Doesn't contain" at bounding box center [567, 306] width 66 height 13
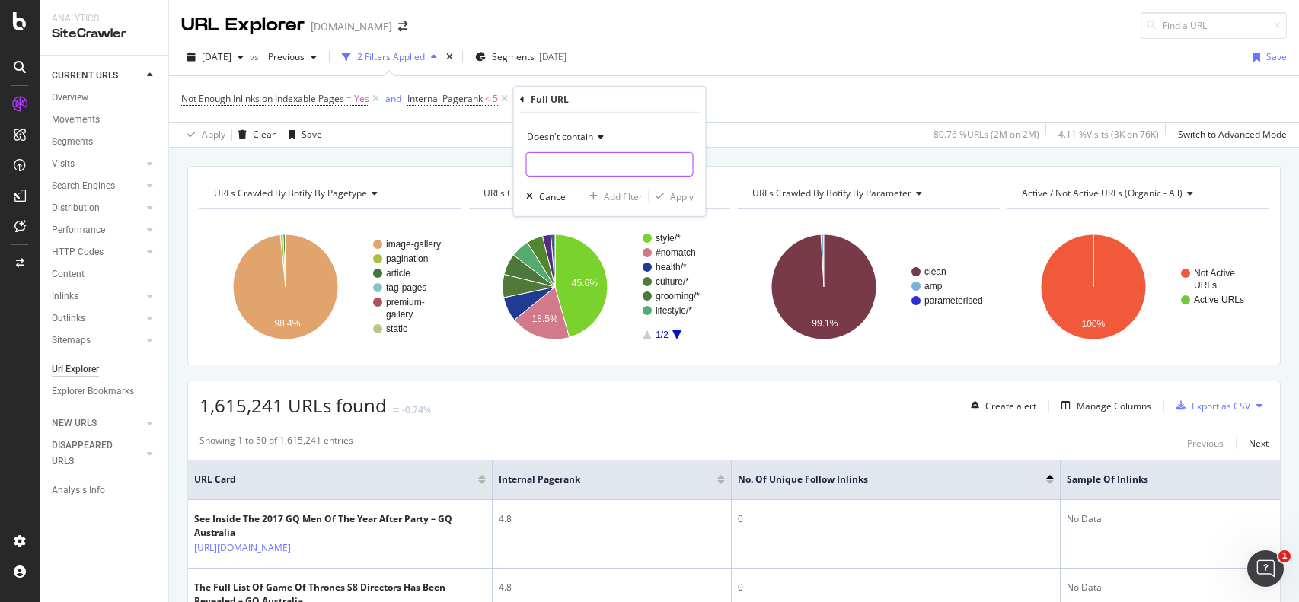
click at [575, 162] on input "text" at bounding box center [610, 164] width 166 height 24
type input "amp=1"
click at [681, 201] on div "Apply" at bounding box center [682, 196] width 24 height 13
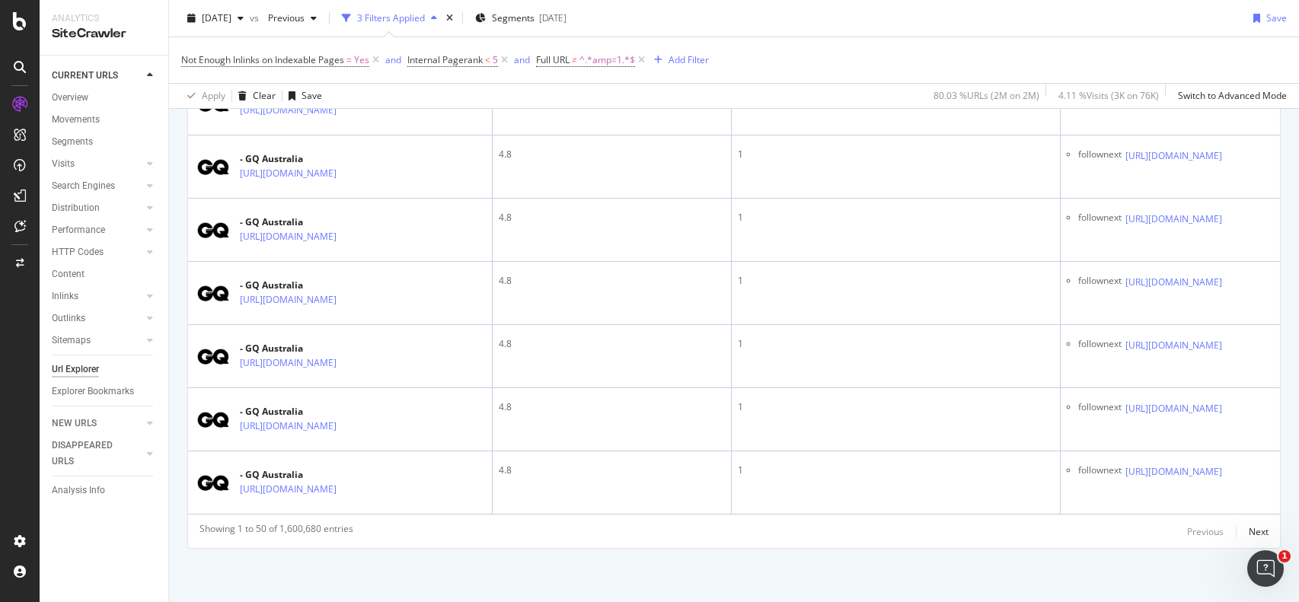
scroll to position [3306, 0]
